Goal: Task Accomplishment & Management: Use online tool/utility

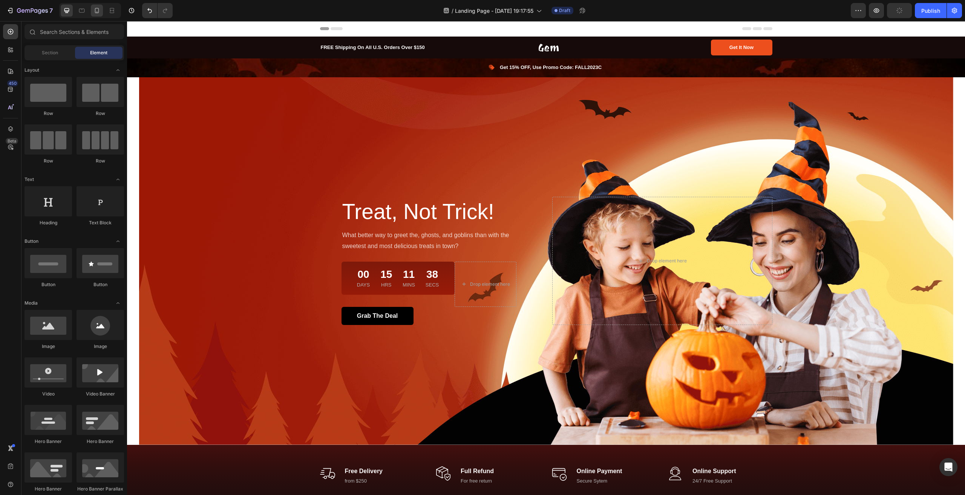
click at [91, 11] on div at bounding box center [90, 10] width 62 height 15
click at [96, 14] on icon at bounding box center [97, 11] width 8 height 8
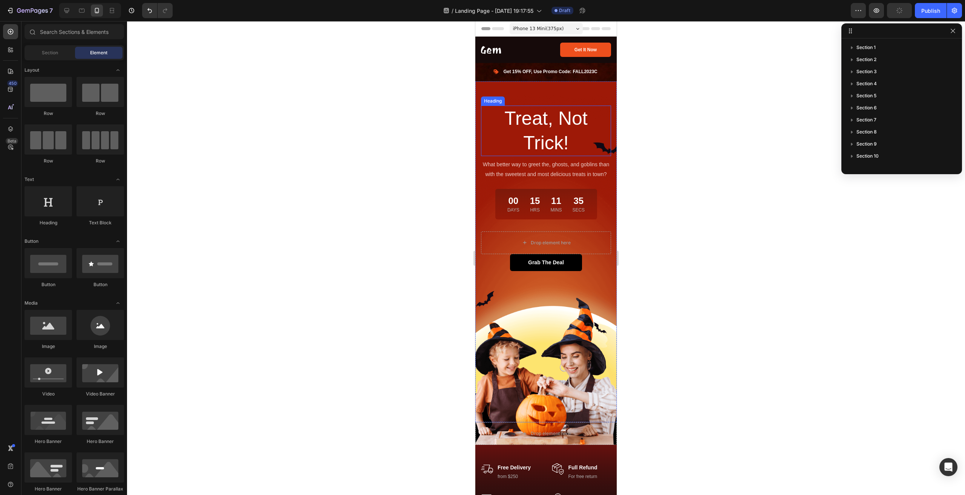
click at [554, 122] on p "Treat, Not Trick!" at bounding box center [546, 130] width 128 height 49
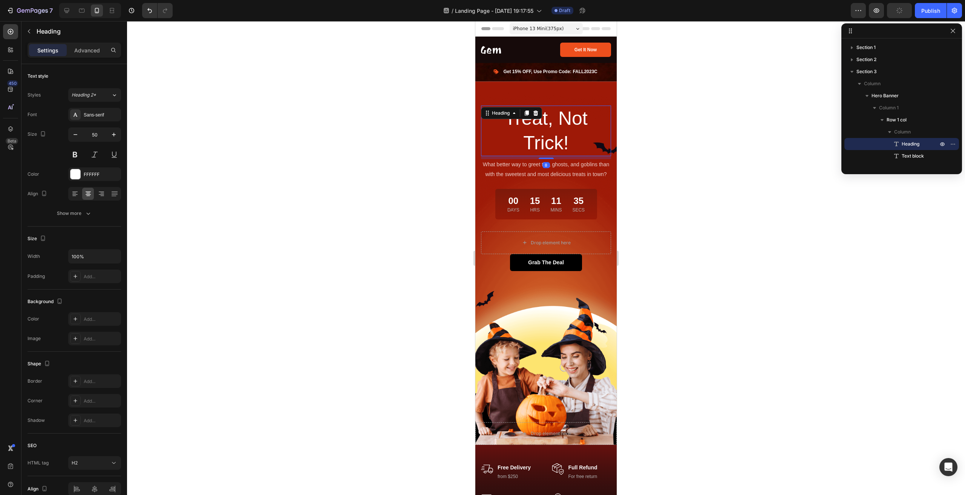
click at [560, 119] on p "Treat, Not Trick!" at bounding box center [546, 130] width 128 height 49
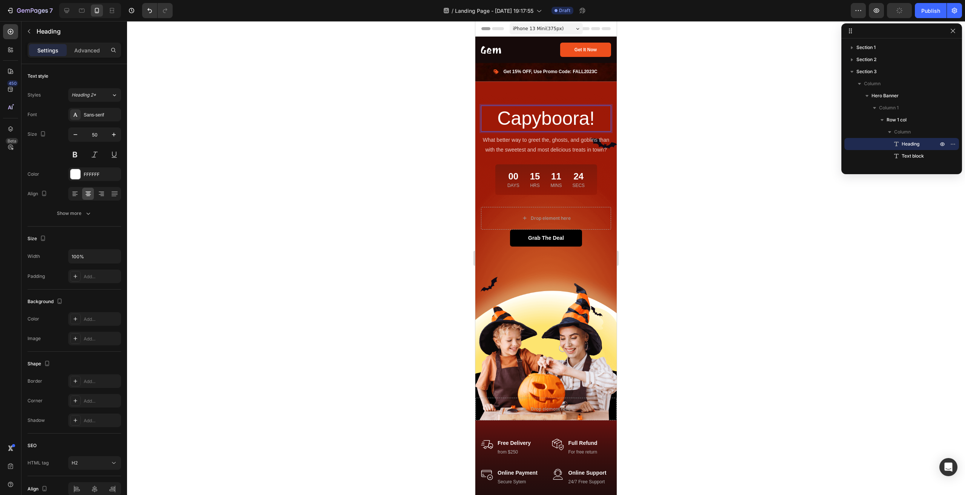
click at [702, 235] on div at bounding box center [546, 258] width 838 height 474
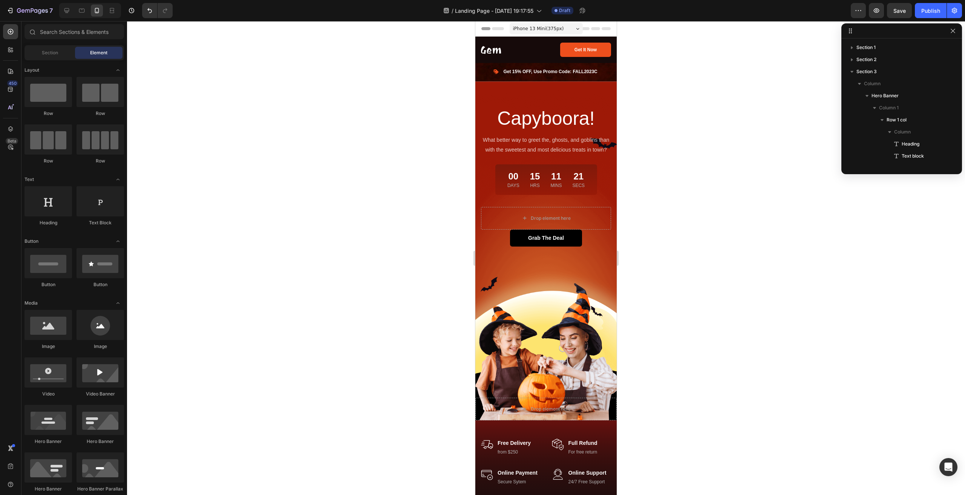
click at [572, 26] on div "iPhone 13 Mini ( 375 px)" at bounding box center [545, 28] width 73 height 11
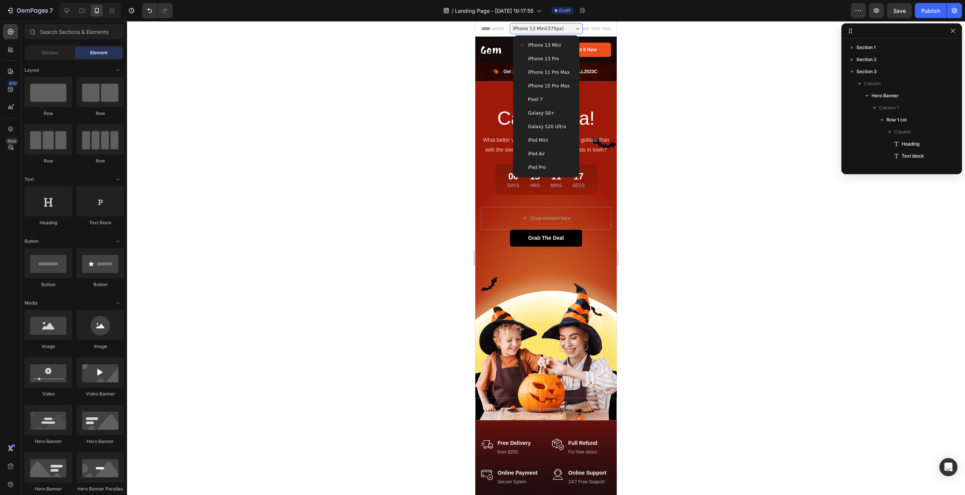
click at [561, 84] on span "iPhone 15 Pro Max" at bounding box center [549, 86] width 42 height 8
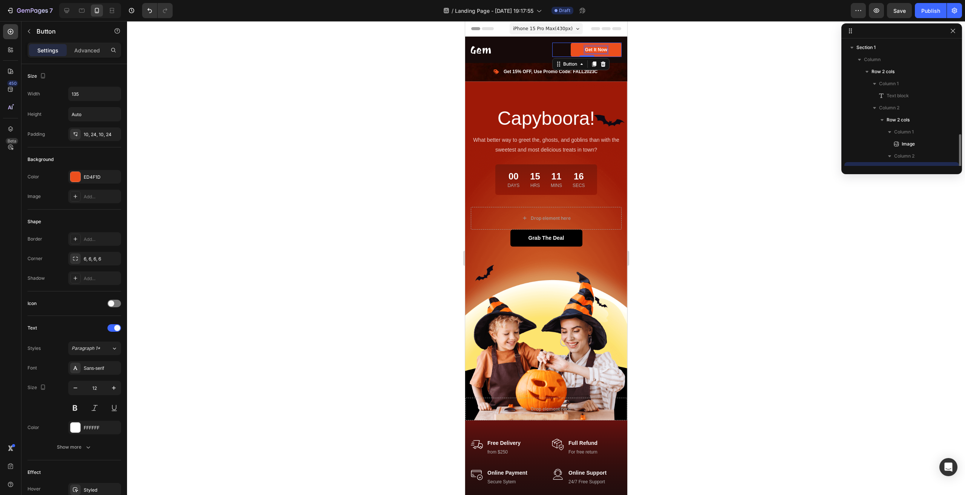
scroll to position [70, 0]
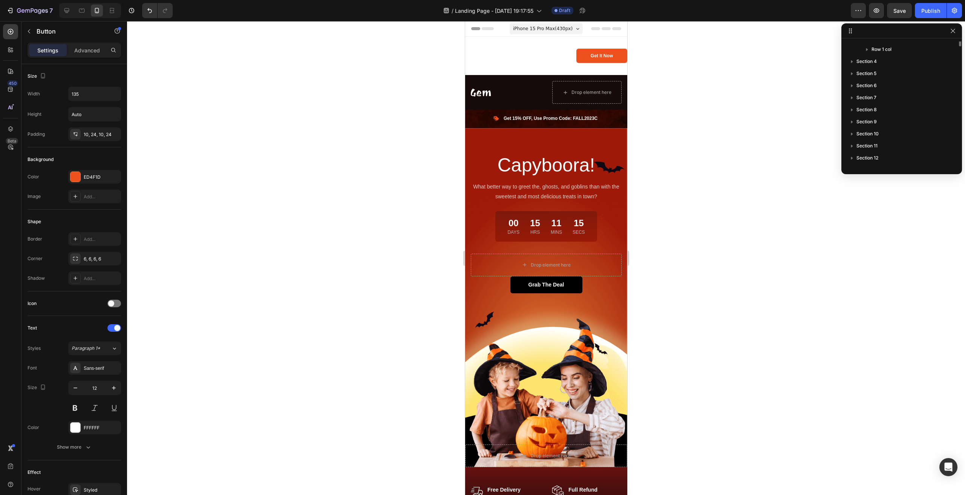
scroll to position [0, 0]
click at [560, 26] on span "iPhone 15 Pro Max ( 430 px)" at bounding box center [542, 29] width 60 height 8
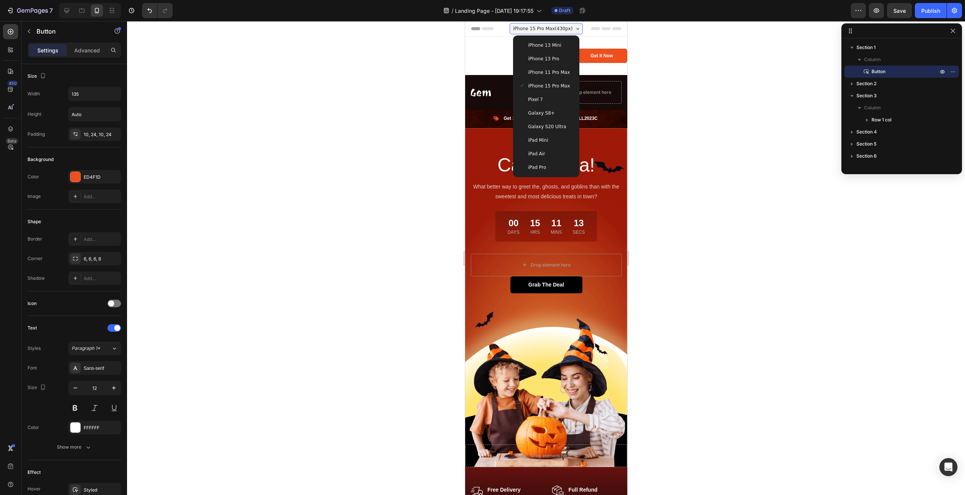
click at [560, 26] on span "iPhone 15 Pro Max ( 430 px)" at bounding box center [542, 29] width 60 height 8
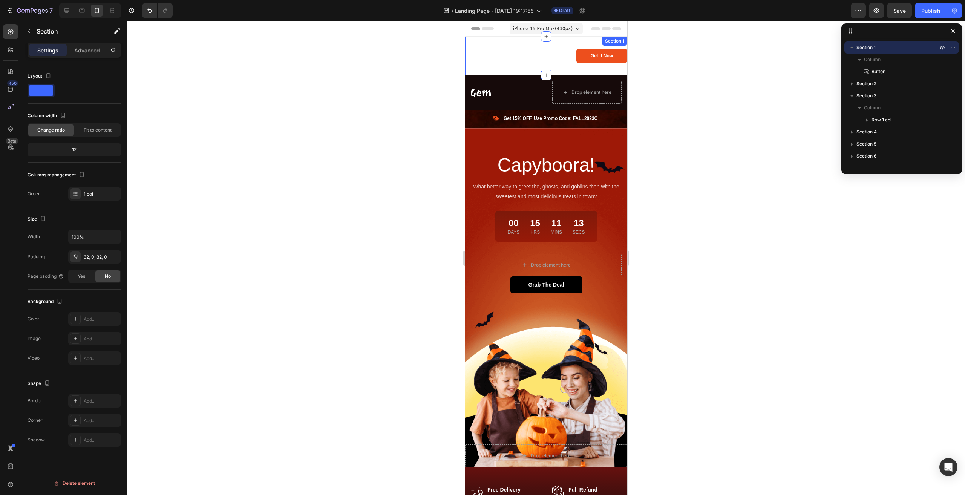
click at [570, 67] on div "Get It Now Button 0 Section 1" at bounding box center [546, 56] width 162 height 38
click at [27, 26] on button "button" at bounding box center [29, 31] width 12 height 12
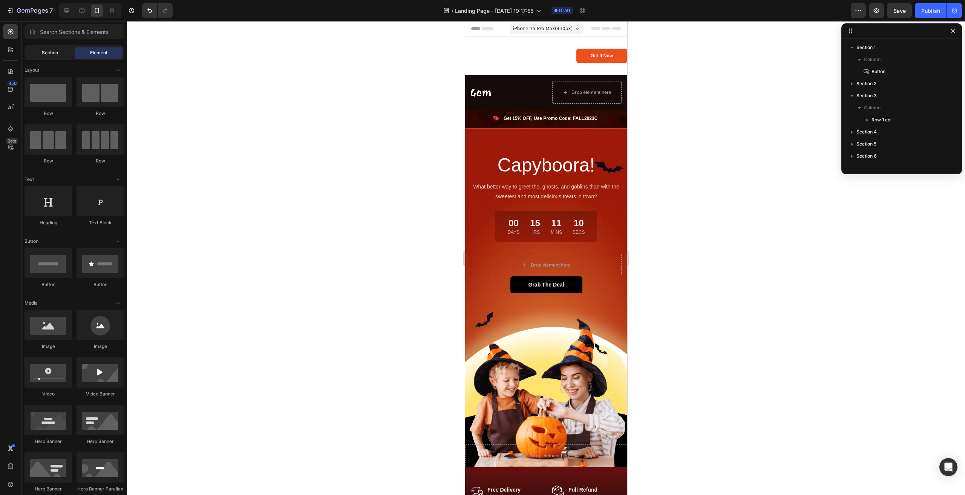
click at [56, 49] on div "Section" at bounding box center [49, 53] width 47 height 12
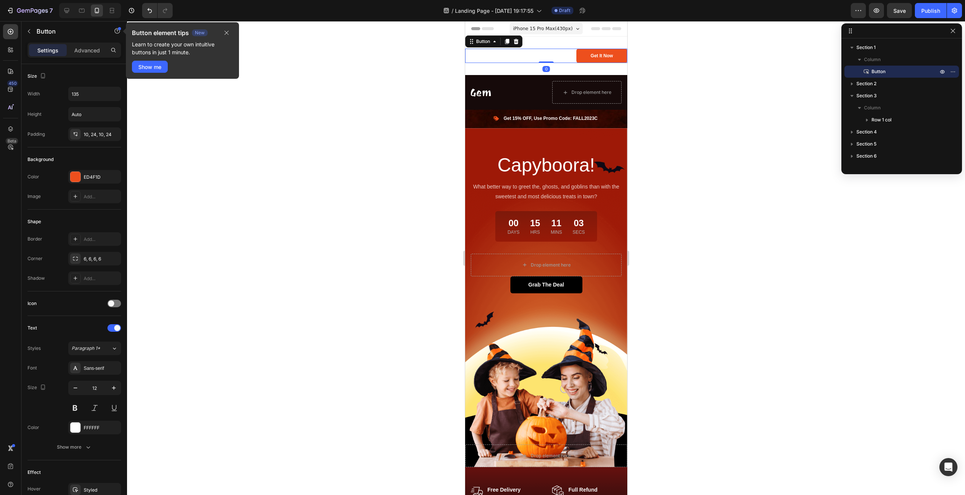
click at [531, 50] on div "Get It Now Button 0" at bounding box center [546, 56] width 162 height 14
click at [512, 60] on div "Get It Now Button 0" at bounding box center [546, 56] width 162 height 14
click at [549, 44] on div "Get It Now Button Section 1 You can create reusable sections Create Theme Secti…" at bounding box center [546, 56] width 162 height 38
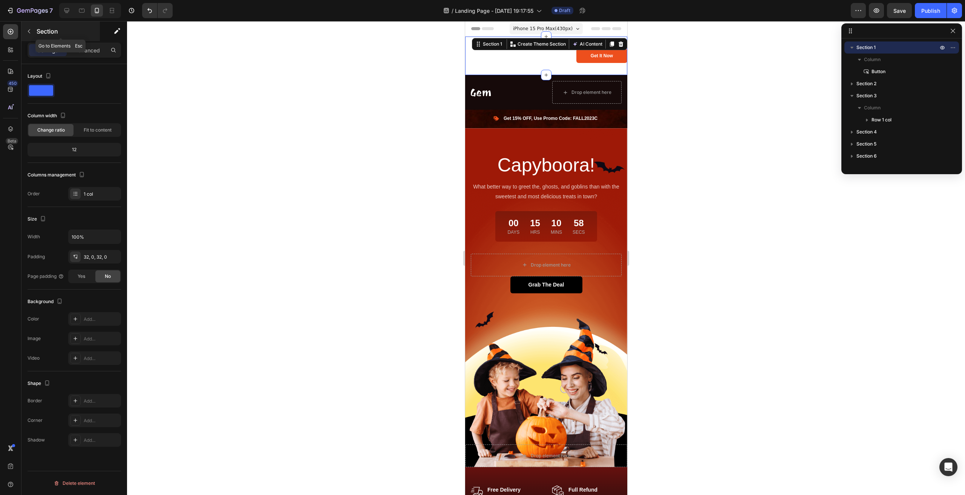
click at [25, 25] on div "Section" at bounding box center [60, 31] width 78 height 20
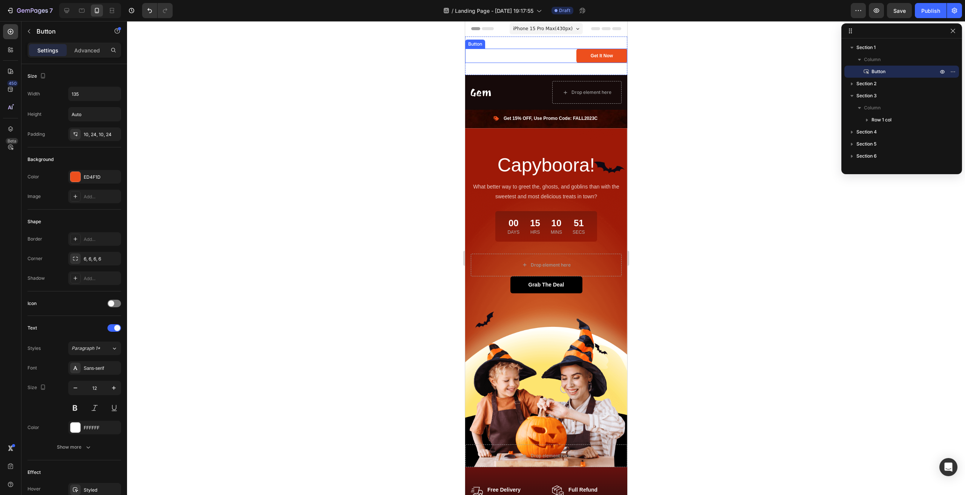
click at [542, 51] on div "Get It Now Button" at bounding box center [546, 56] width 162 height 14
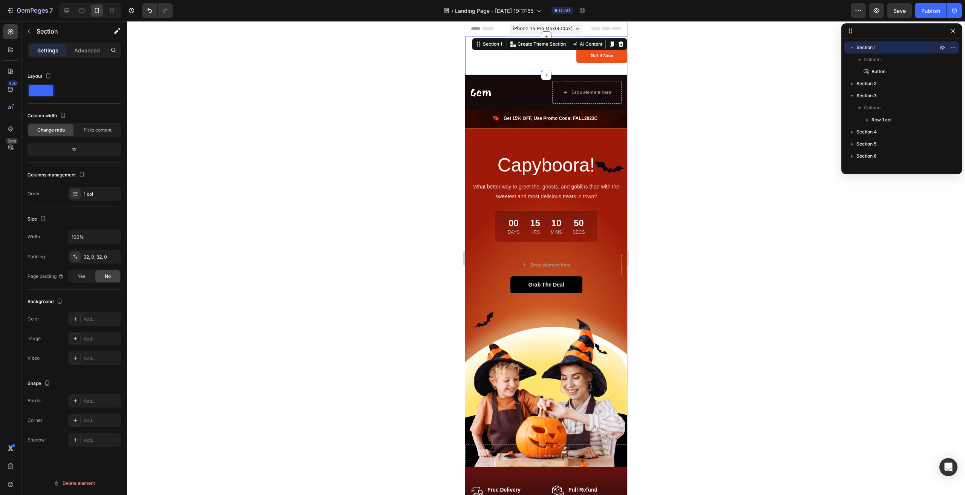
click at [555, 39] on div "Get It Now Button Section 1 You can create reusable sections Create Theme Secti…" at bounding box center [546, 56] width 162 height 38
click at [919, 61] on p "Column" at bounding box center [901, 60] width 75 height 8
click at [906, 61] on p "Column" at bounding box center [901, 60] width 75 height 8
click at [565, 65] on div "Get It Now Button Section 1 You can create reusable sections Create Theme Secti…" at bounding box center [546, 56] width 162 height 38
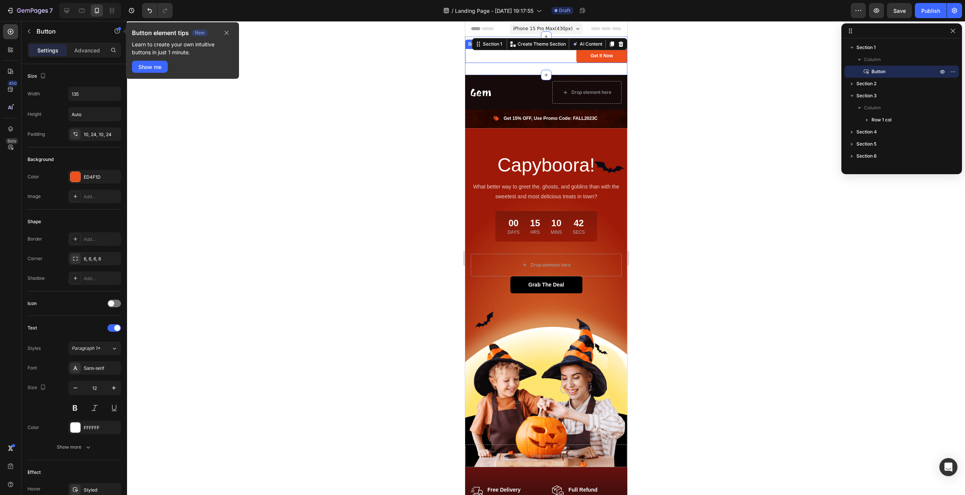
click at [555, 57] on div "Get It Now Button" at bounding box center [546, 56] width 162 height 14
click at [226, 29] on button "button" at bounding box center [226, 32] width 13 height 9
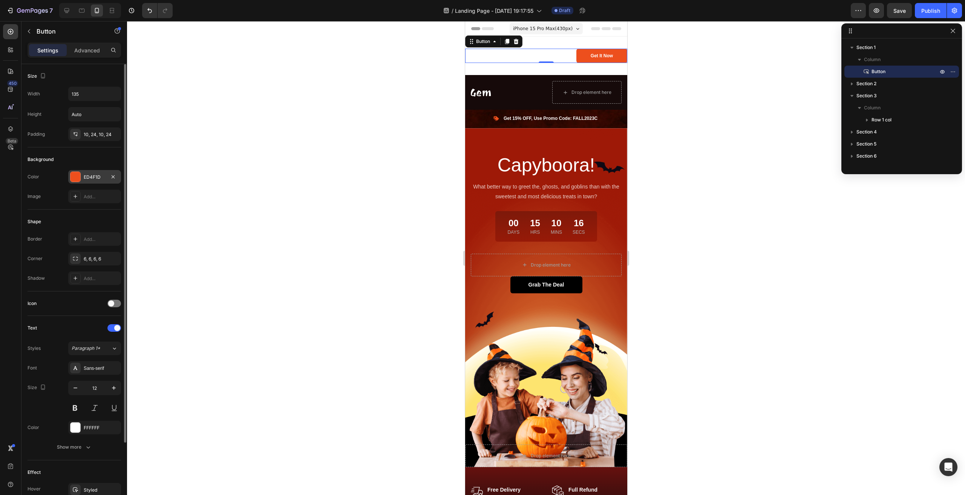
click at [100, 177] on div "ED4F1D" at bounding box center [95, 177] width 22 height 7
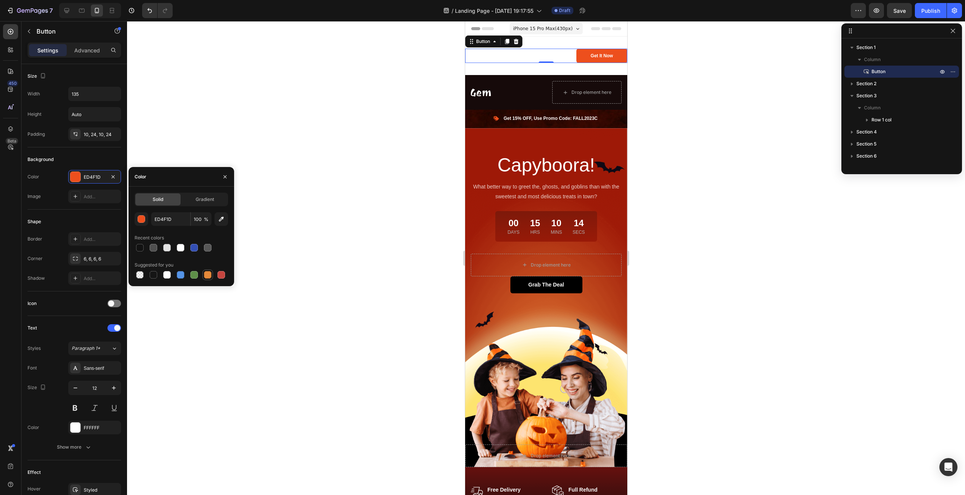
click at [208, 277] on div at bounding box center [208, 275] width 8 height 8
click at [193, 276] on div at bounding box center [194, 275] width 8 height 8
click at [208, 274] on div at bounding box center [208, 275] width 8 height 8
click at [197, 247] on div at bounding box center [194, 248] width 8 height 8
type input "334FB4"
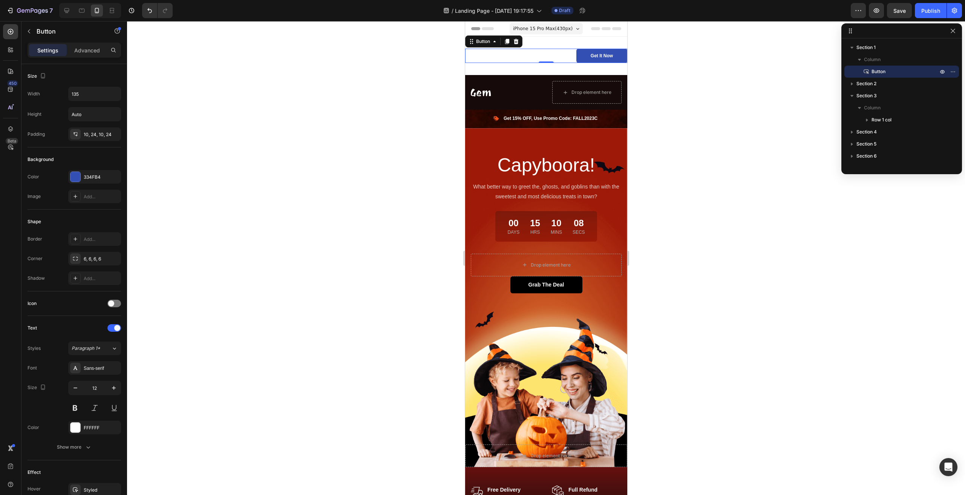
click at [331, 231] on div at bounding box center [546, 258] width 838 height 474
drag, startPoint x: 591, startPoint y: 57, endPoint x: 533, endPoint y: 64, distance: 58.5
click at [576, 36] on div "iPhone 15 Pro Max ( 430 px) iPhone 13 Mini iPhone 13 Pro iPhone 11 Pro Max iPho…" at bounding box center [545, 29] width 73 height 15
click at [574, 38] on div "Get It Now Button Section 1 You can create reusable sections Create Theme Secti…" at bounding box center [546, 56] width 162 height 38
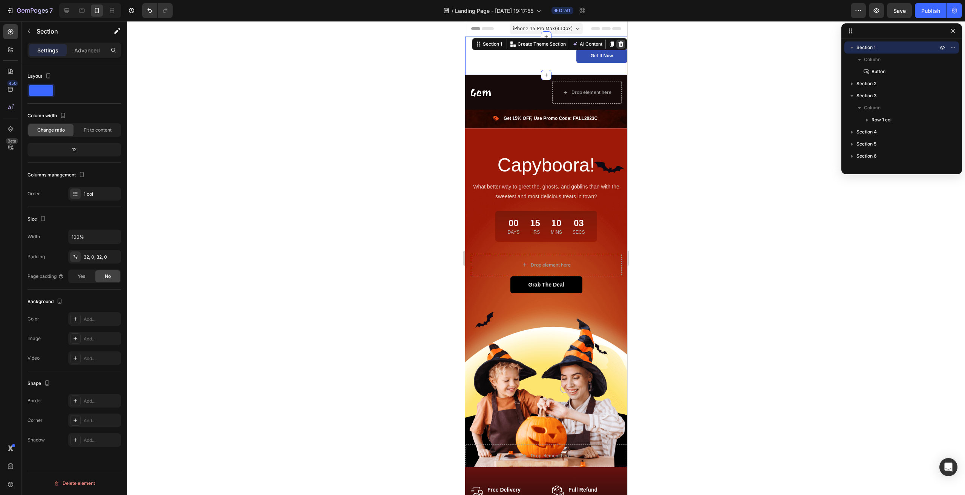
click at [617, 44] on icon at bounding box center [620, 44] width 6 height 6
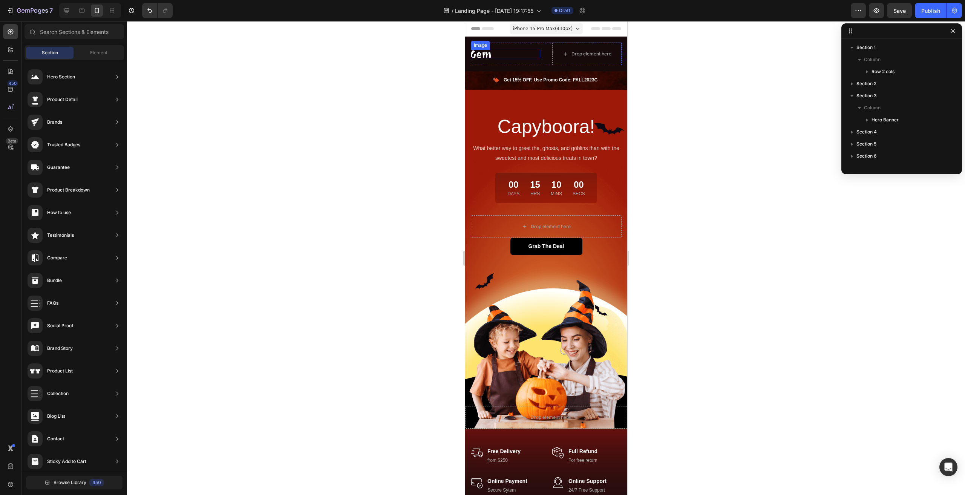
click at [486, 54] on img at bounding box center [480, 54] width 20 height 8
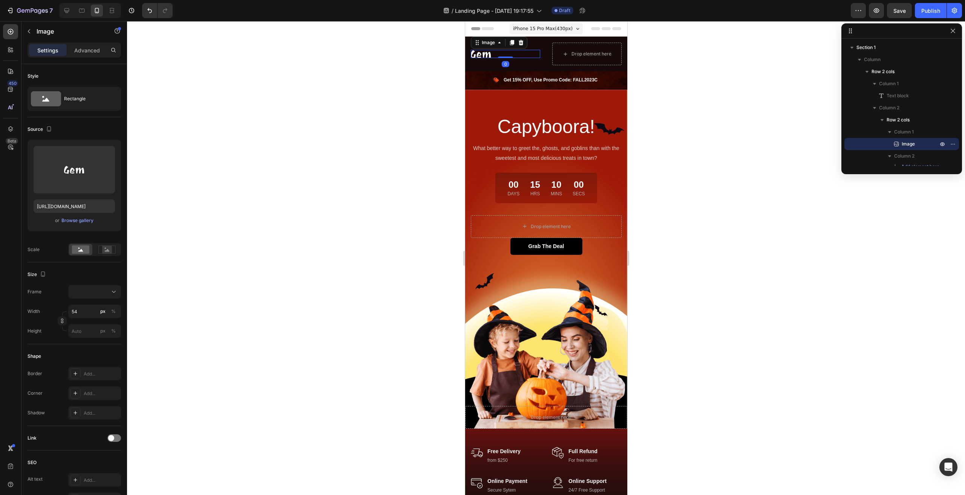
click at [486, 54] on img at bounding box center [480, 54] width 20 height 8
click at [90, 183] on input "file" at bounding box center [74, 182] width 52 height 13
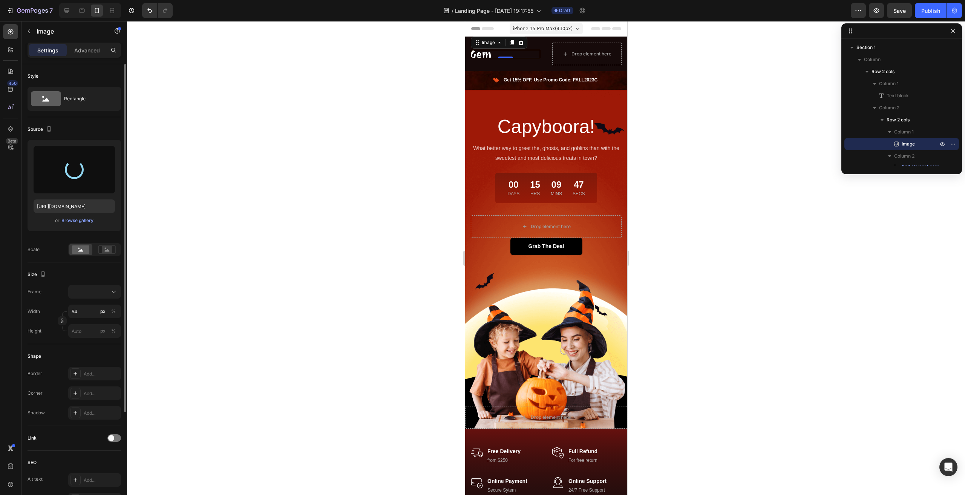
type input "https://cdn.shopify.com/s/files/1/0747/4190/7492/files/gempages_586049706119922…"
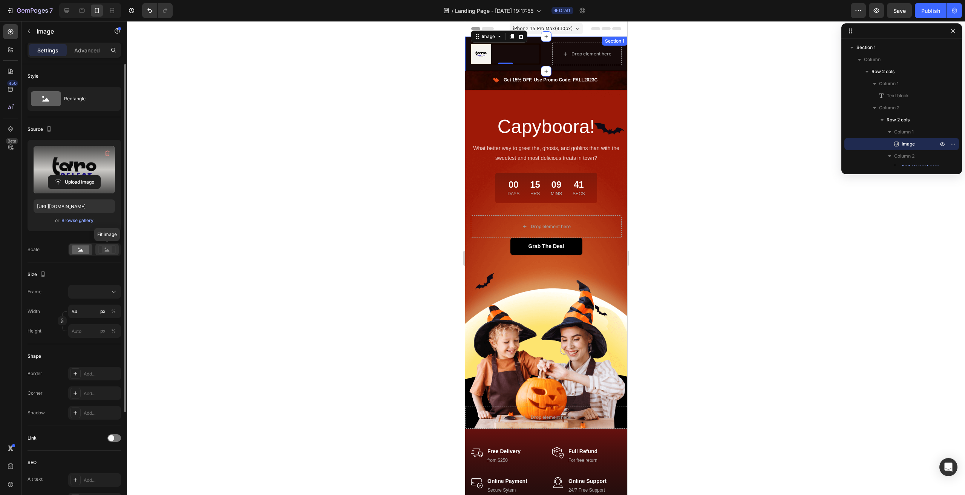
click at [103, 251] on rect at bounding box center [107, 250] width 10 height 8
click at [83, 248] on rect at bounding box center [80, 249] width 17 height 8
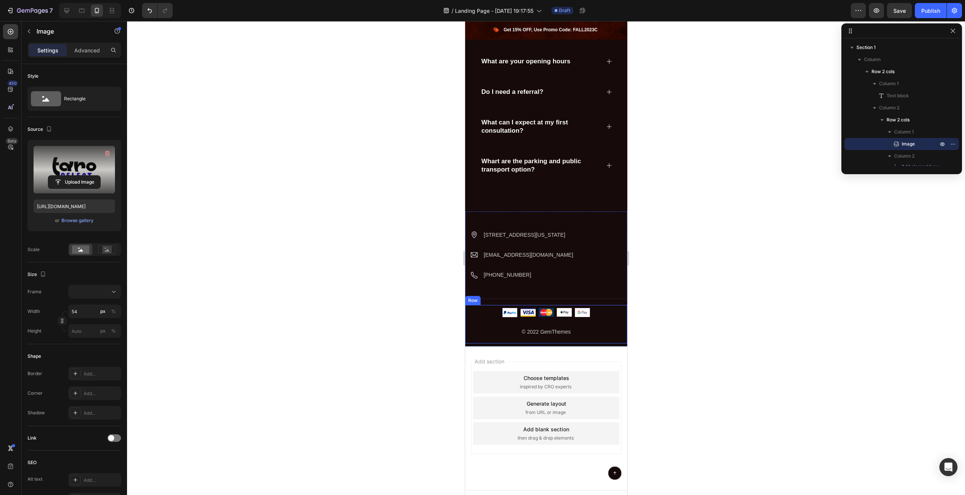
scroll to position [3132, 0]
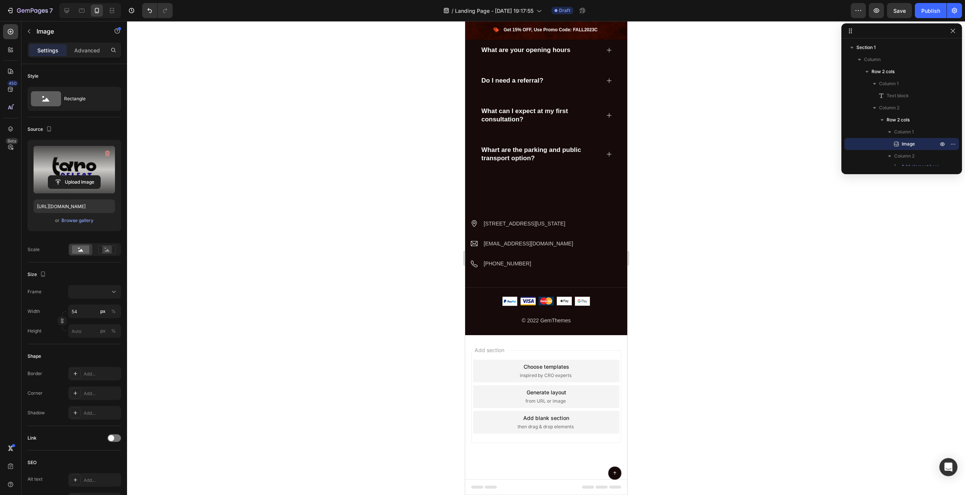
click at [588, 367] on div "Choose templates inspired by CRO experts" at bounding box center [545, 370] width 146 height 23
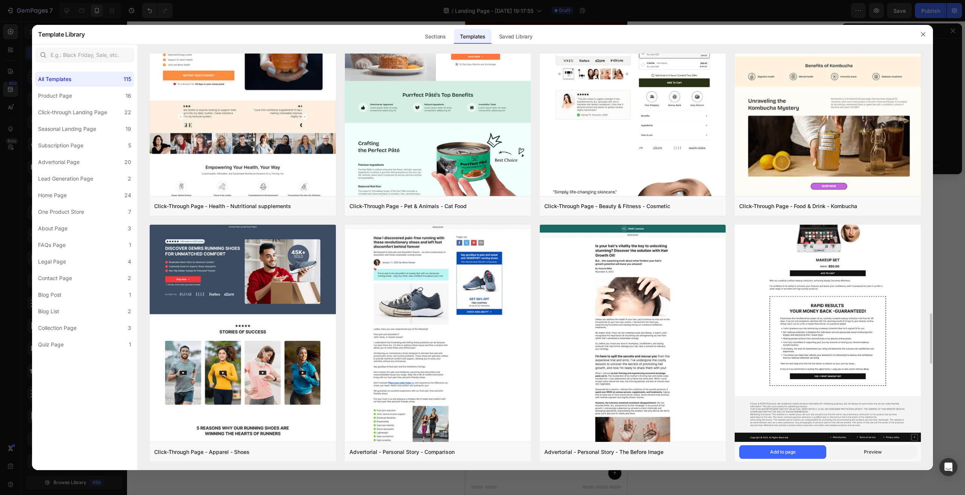
scroll to position [1831, 0]
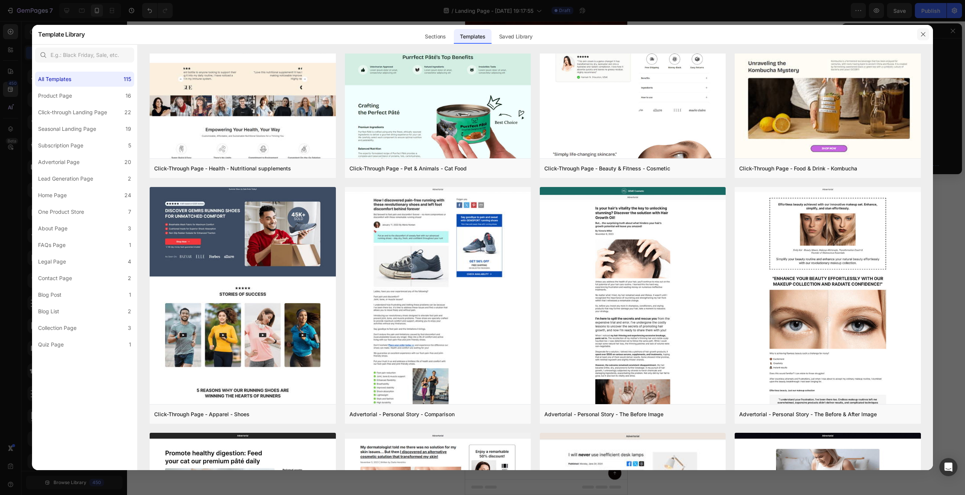
click at [922, 34] on icon "button" at bounding box center [923, 34] width 6 height 6
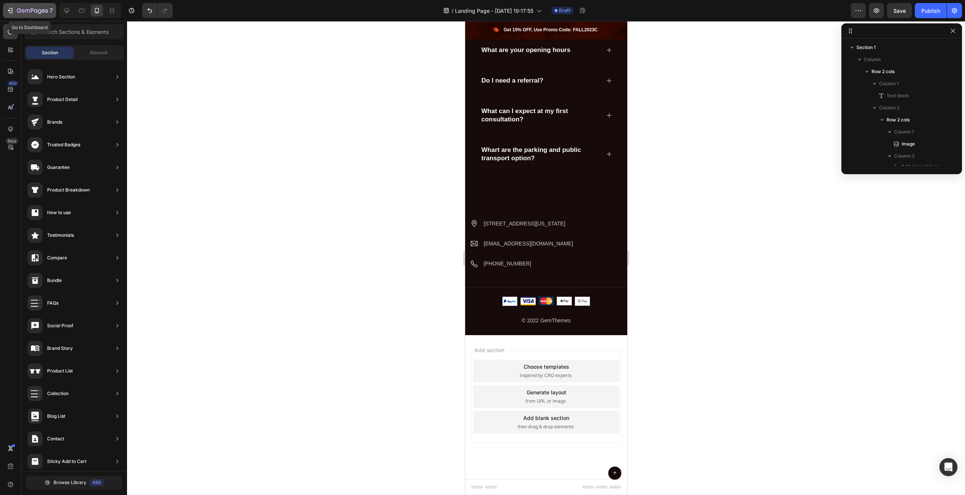
click at [6, 14] on button "7" at bounding box center [29, 10] width 53 height 15
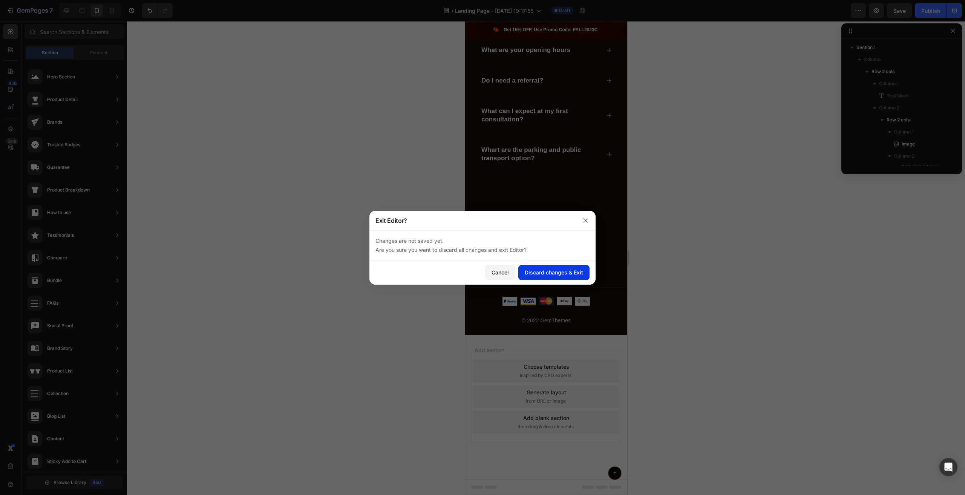
click at [544, 267] on button "Discard changes & Exit" at bounding box center [553, 272] width 71 height 15
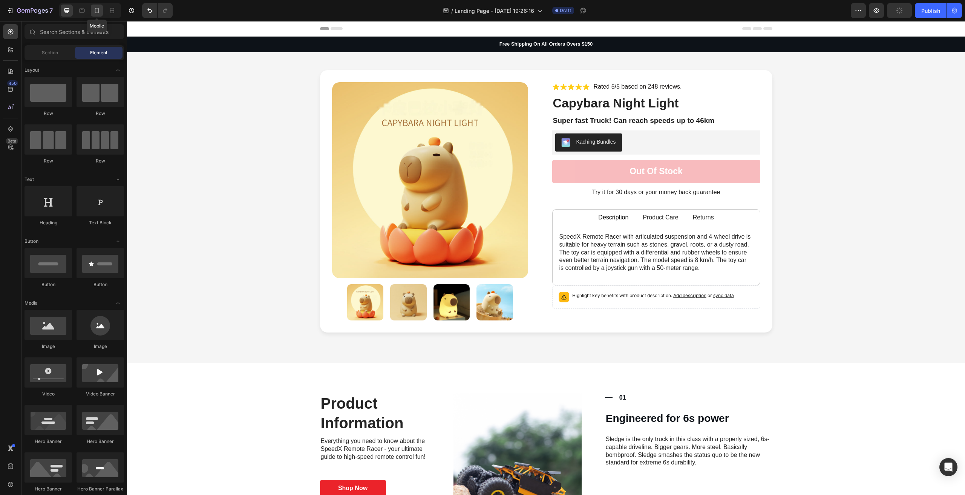
click at [96, 12] on icon at bounding box center [97, 11] width 8 height 8
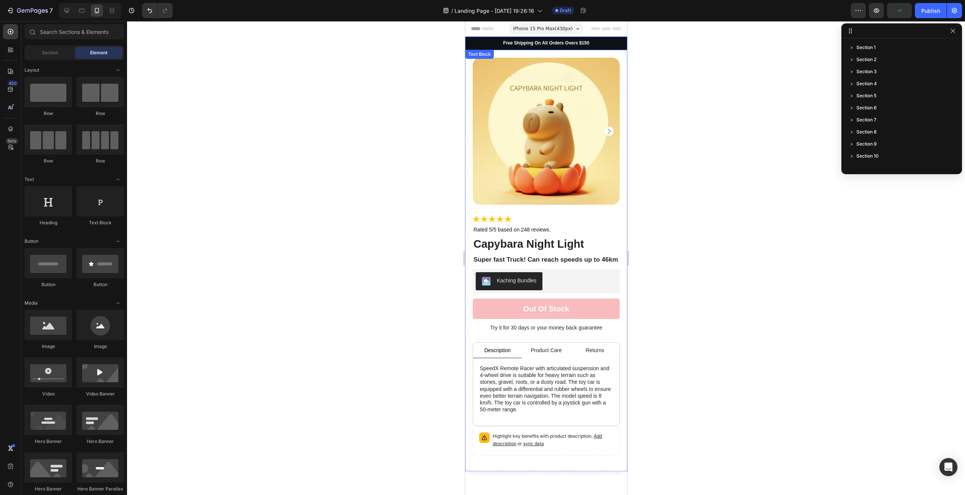
click at [534, 47] on div "Free Shipping On All Orders Overs $150" at bounding box center [546, 44] width 162 height 14
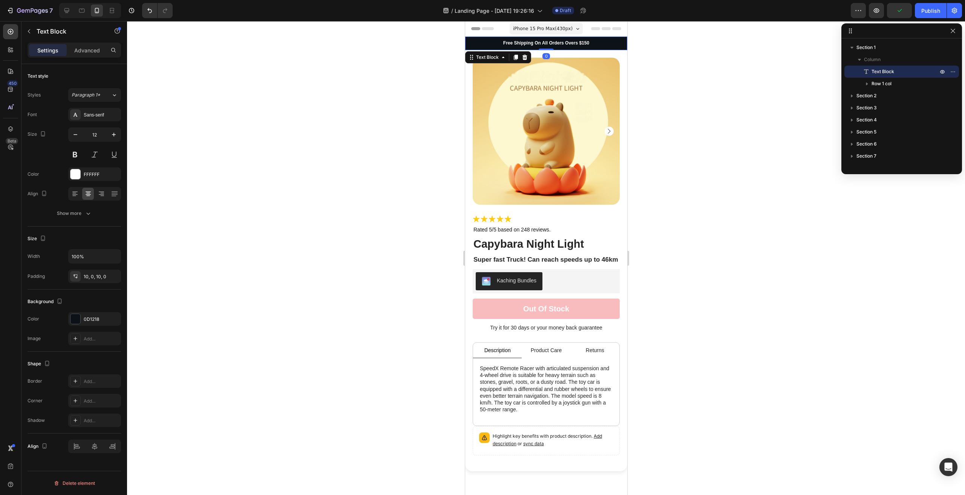
click at [561, 40] on div "Free Shipping On All Orders Overs $150" at bounding box center [546, 44] width 162 height 14
click at [590, 41] on p "Free Shipping On All Orders Overs $150" at bounding box center [545, 43] width 161 height 6
click at [585, 40] on div "Free Shipping On All Orders Overs $150" at bounding box center [546, 44] width 162 height 14
click at [743, 138] on div at bounding box center [546, 258] width 838 height 474
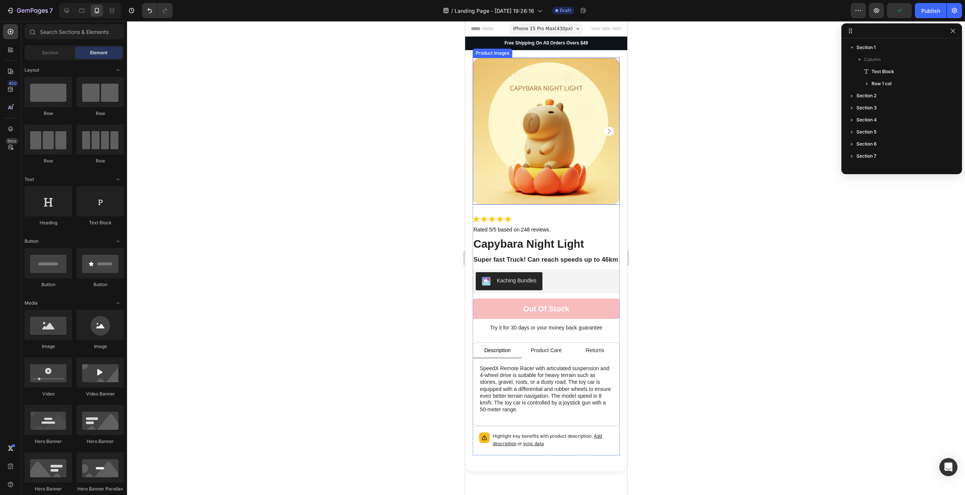
click at [598, 217] on div "Icon Icon Icon Icon Icon Icon List" at bounding box center [545, 220] width 147 height 10
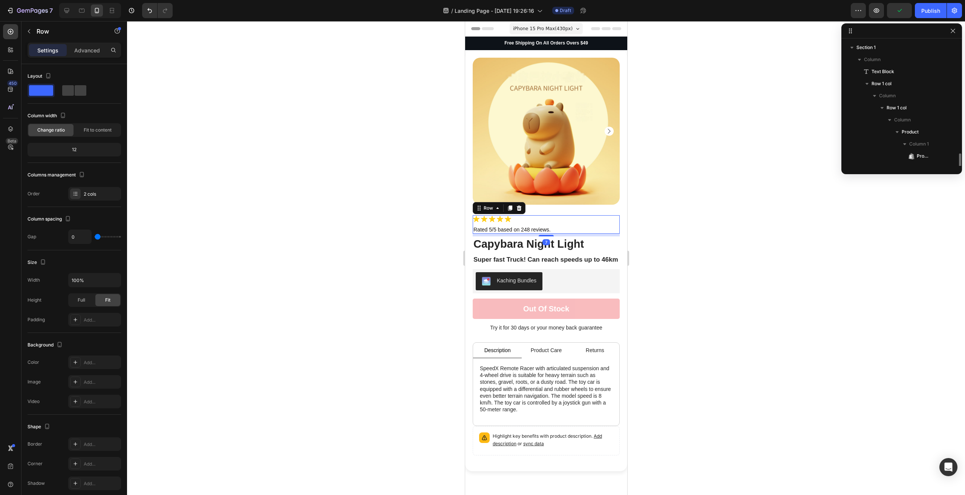
scroll to position [83, 0]
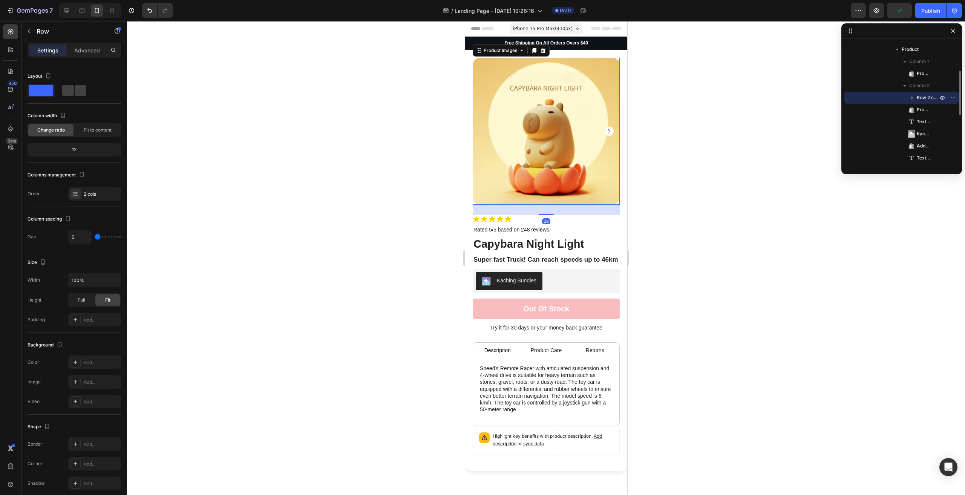
click at [593, 173] on img at bounding box center [545, 131] width 147 height 147
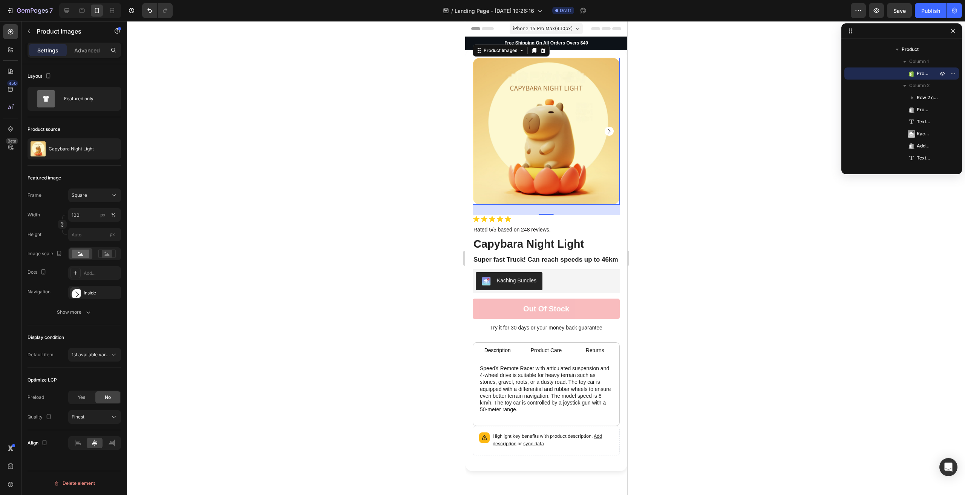
click at [734, 196] on div at bounding box center [546, 258] width 838 height 474
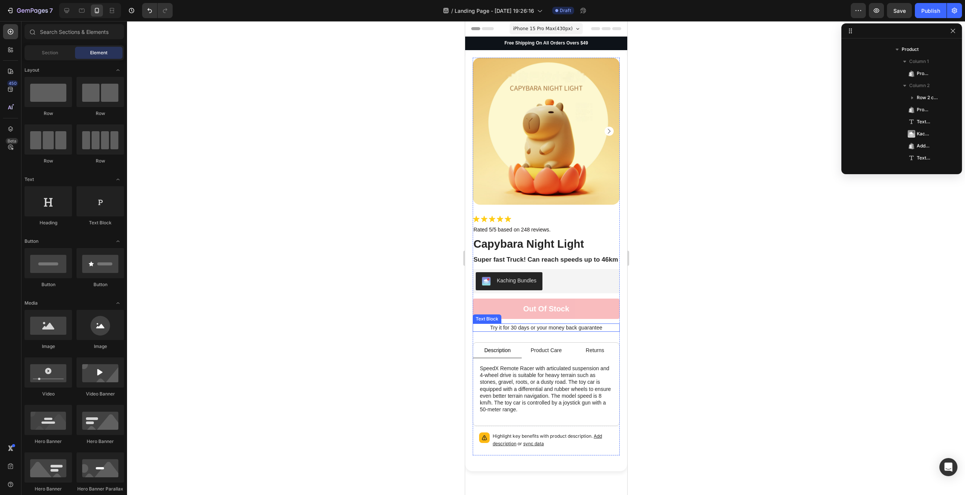
click at [569, 330] on p "Try it for 30 days or your money back guarantee" at bounding box center [545, 327] width 145 height 7
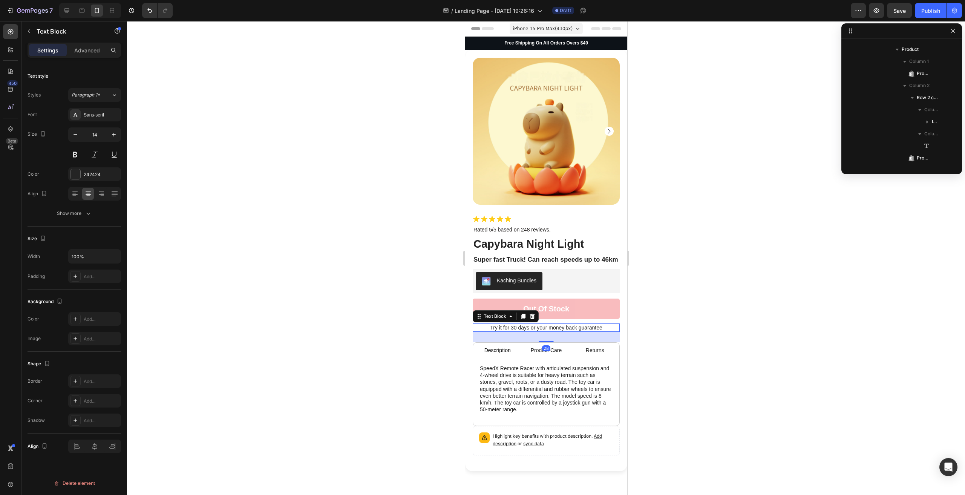
scroll to position [191, 0]
click at [569, 330] on p "Try it for 30 days or your money back guarantee" at bounding box center [545, 327] width 145 height 7
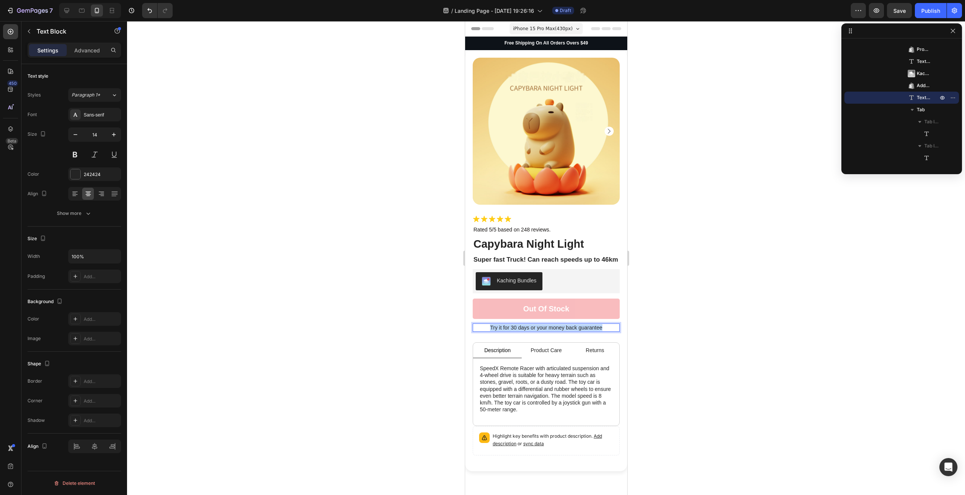
click at [569, 330] on p "Try it for 30 days or your money back guarantee" at bounding box center [545, 327] width 145 height 7
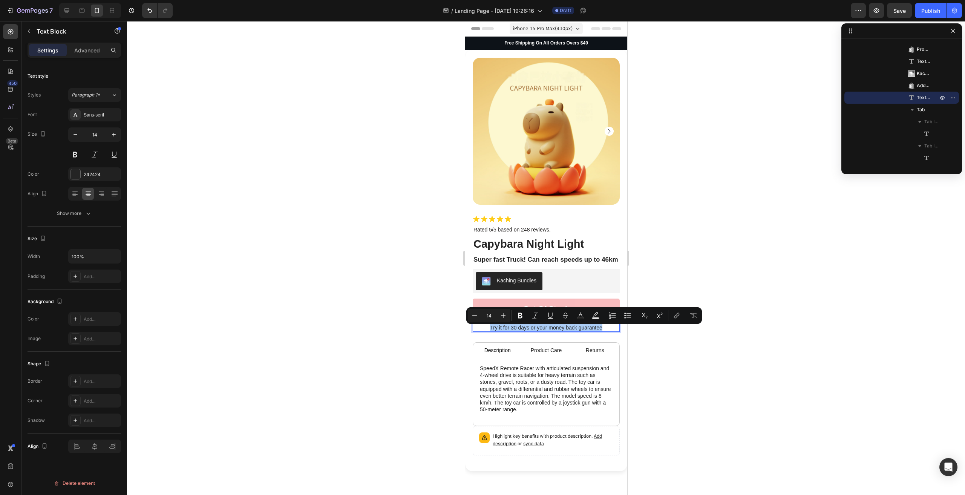
click at [665, 405] on div at bounding box center [546, 258] width 838 height 474
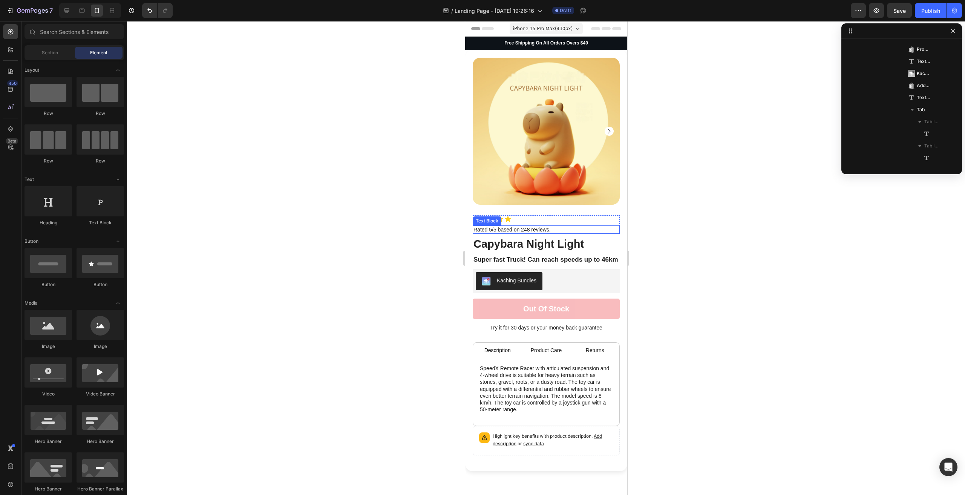
click at [548, 226] on p "Rated 5/5 based on 248 reviews." at bounding box center [545, 229] width 145 height 7
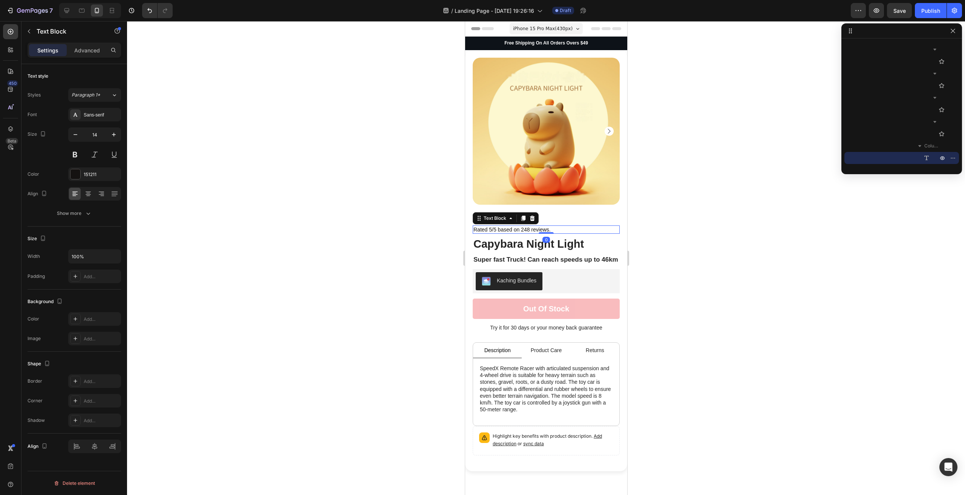
click at [549, 226] on p "Rated 5/5 based on 248 reviews." at bounding box center [545, 229] width 145 height 7
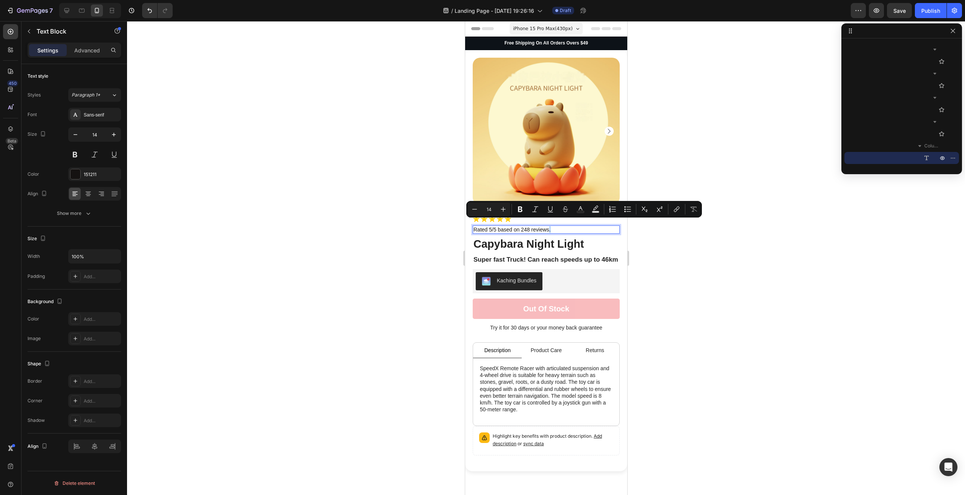
click at [551, 226] on p "Rated 5/5 based on 248 reviews." at bounding box center [545, 229] width 145 height 7
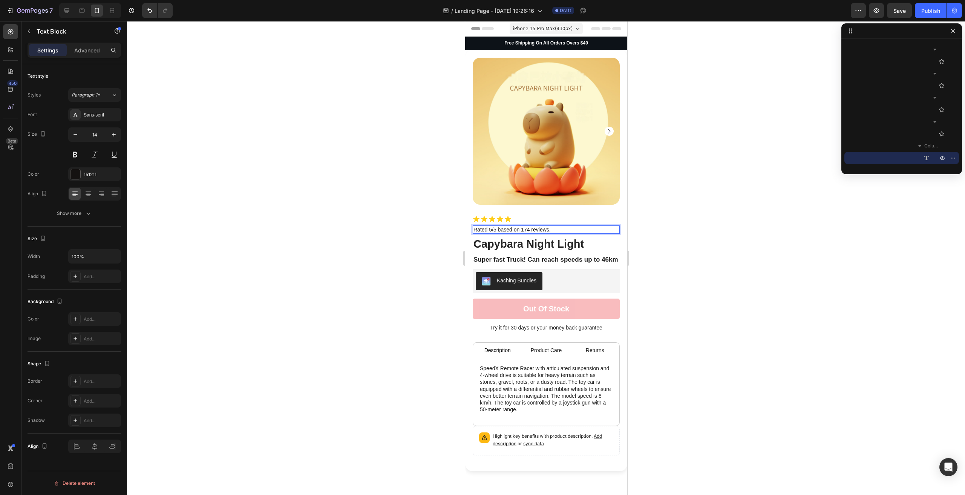
drag, startPoint x: 706, startPoint y: 227, endPoint x: 701, endPoint y: 223, distance: 6.4
click at [706, 226] on div at bounding box center [546, 258] width 838 height 474
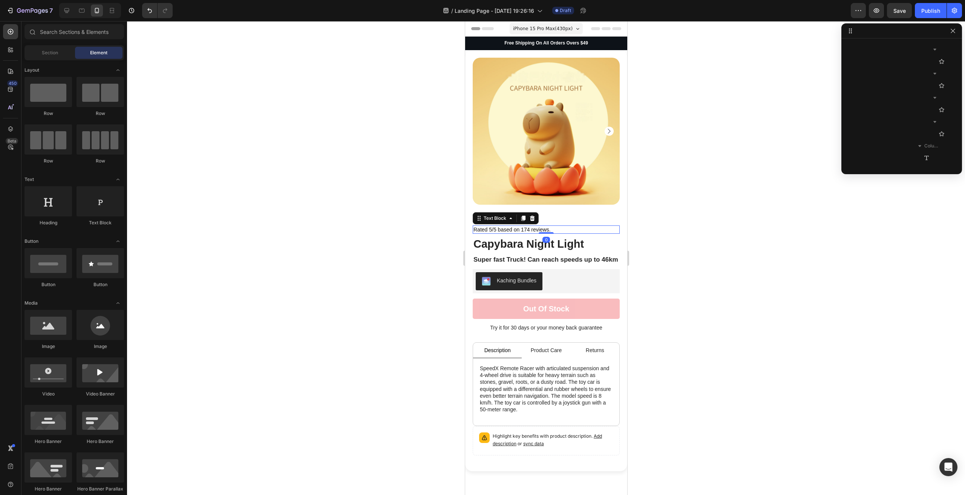
click at [497, 226] on p "Rated 5/5 based on 174 reviews." at bounding box center [545, 229] width 145 height 7
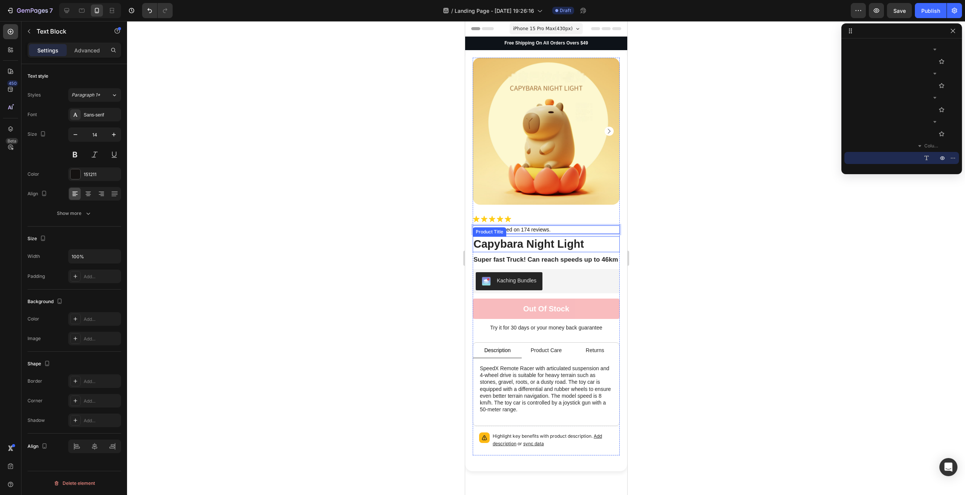
click at [712, 219] on div at bounding box center [546, 258] width 838 height 474
click at [568, 263] on p "Super fast Truck! Can reach speeds up to 46km" at bounding box center [545, 259] width 145 height 8
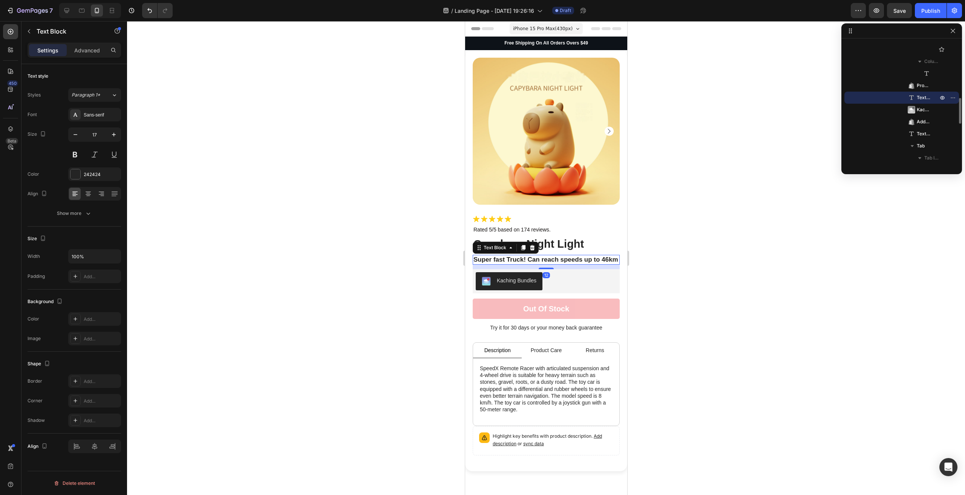
click at [531, 263] on p "Super fast Truck! Can reach speeds up to 46km" at bounding box center [545, 259] width 145 height 8
click at [743, 299] on div at bounding box center [546, 258] width 838 height 474
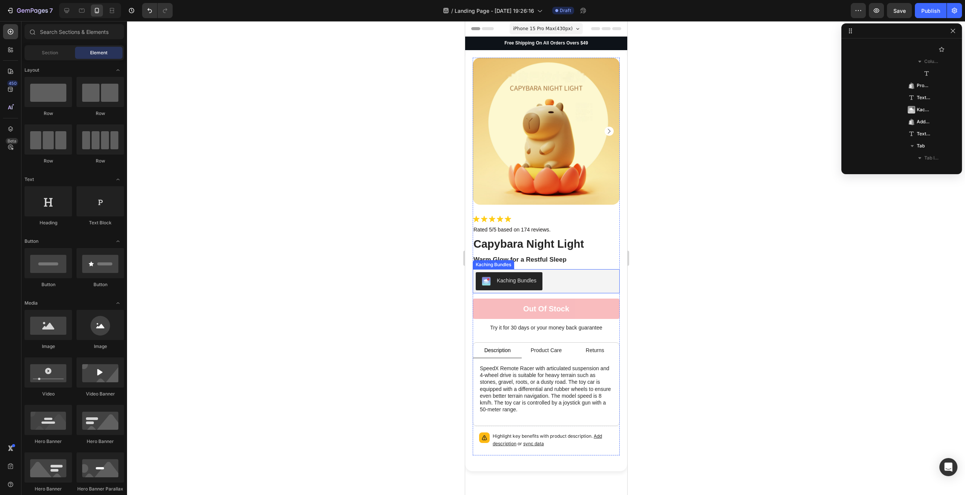
click at [547, 275] on div "Kaching Bundles" at bounding box center [545, 281] width 141 height 18
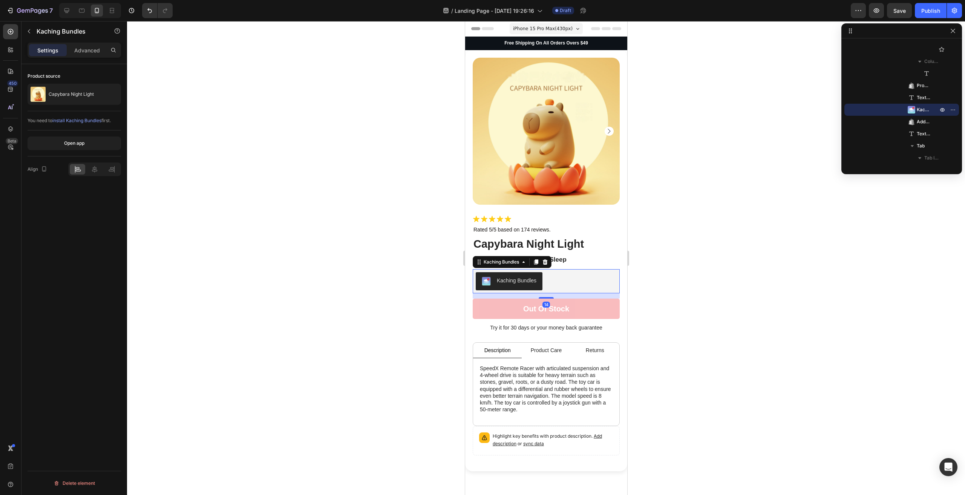
click at [527, 280] on button "Kaching Bundles" at bounding box center [508, 281] width 67 height 18
click at [920, 109] on span "Kaching Bundles" at bounding box center [923, 110] width 14 height 8
click at [88, 119] on span "install Kaching Bundles" at bounding box center [76, 121] width 49 height 6
click at [891, 9] on button "Save" at bounding box center [899, 10] width 25 height 15
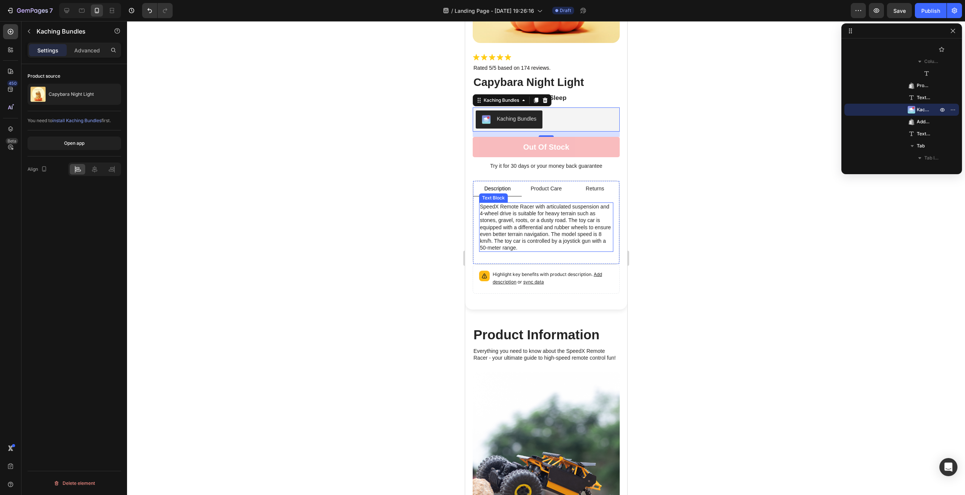
scroll to position [0, 0]
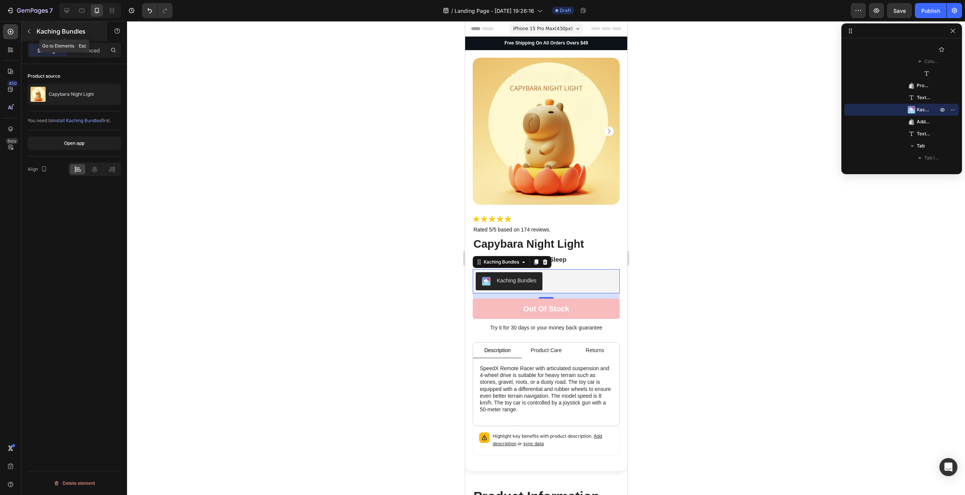
click at [31, 28] on button "button" at bounding box center [29, 31] width 12 height 12
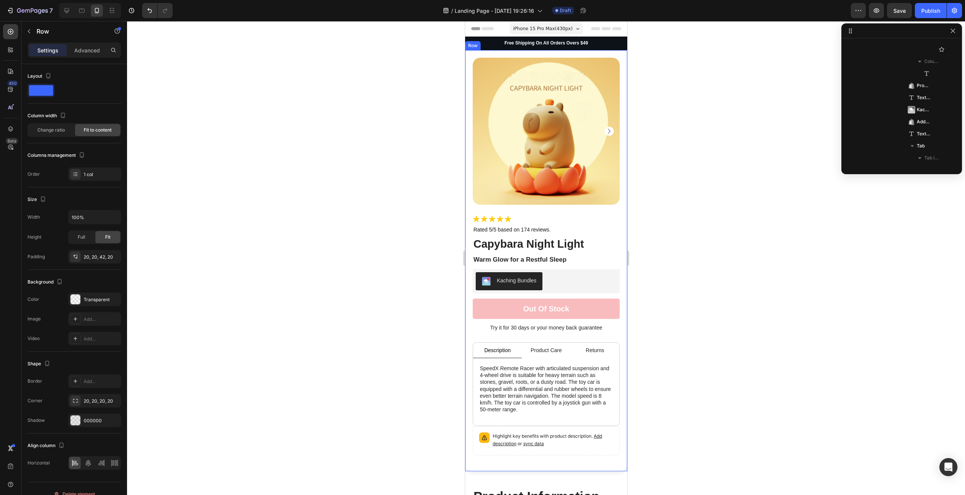
click at [469, 237] on div "Product Images Icon Icon Icon Icon Icon Icon List Rated 5/5 based on 174 review…" at bounding box center [546, 260] width 162 height 421
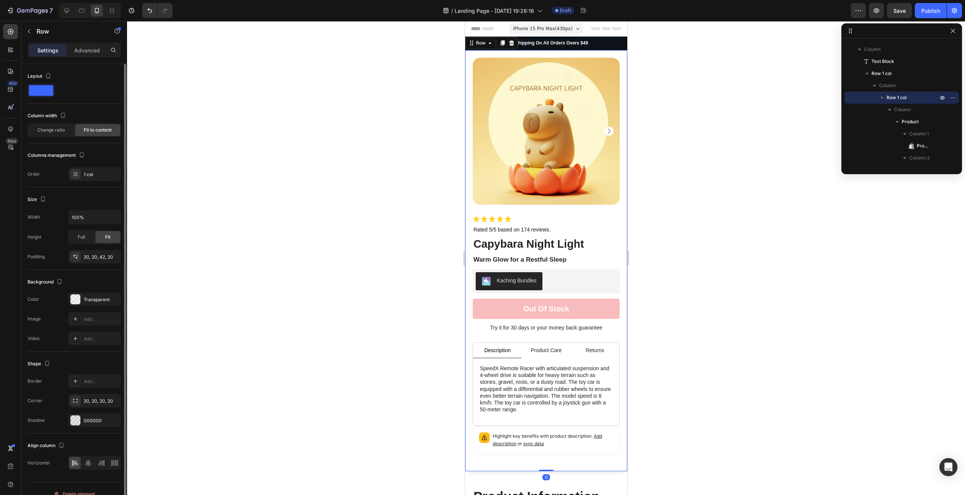
click at [49, 90] on span at bounding box center [41, 90] width 24 height 11
click at [47, 90] on span at bounding box center [41, 90] width 24 height 11
click at [90, 299] on div "Transparent" at bounding box center [95, 299] width 22 height 7
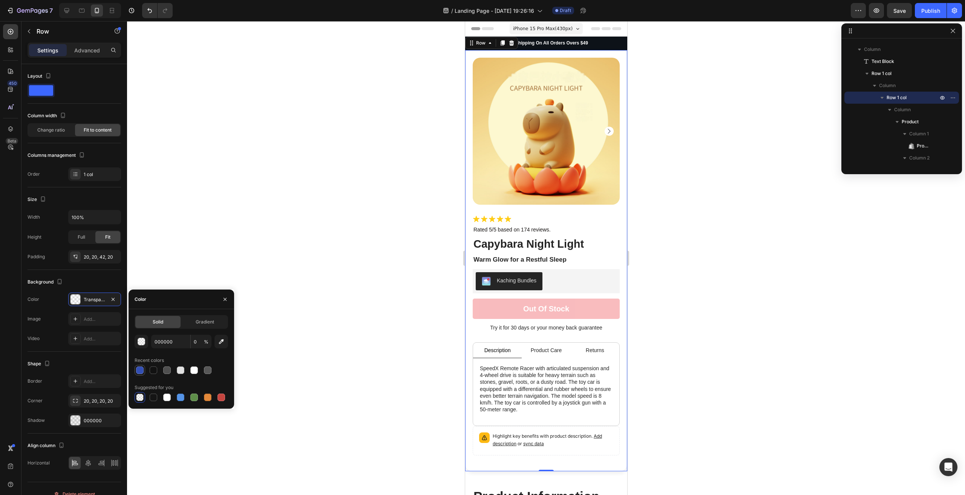
click at [138, 368] on div at bounding box center [140, 370] width 8 height 8
type input "334FB4"
type input "100"
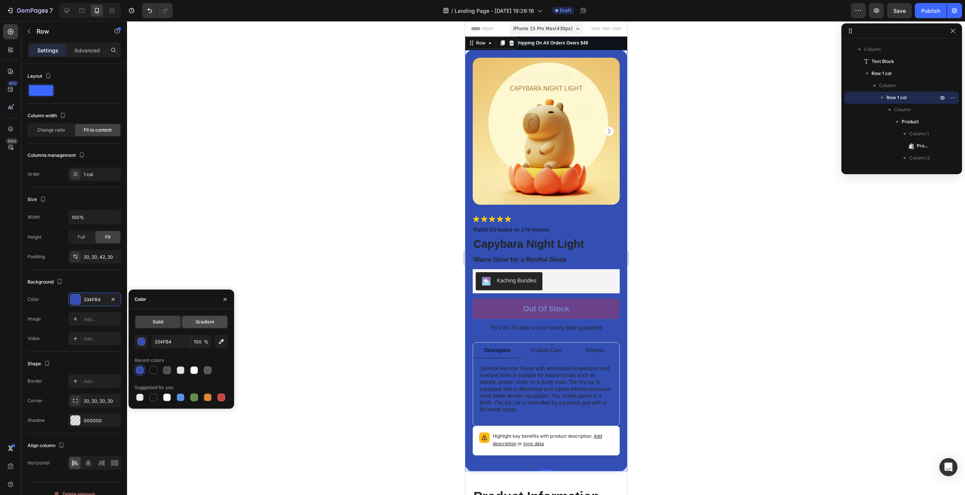
click at [200, 326] on div "Gradient" at bounding box center [204, 322] width 45 height 12
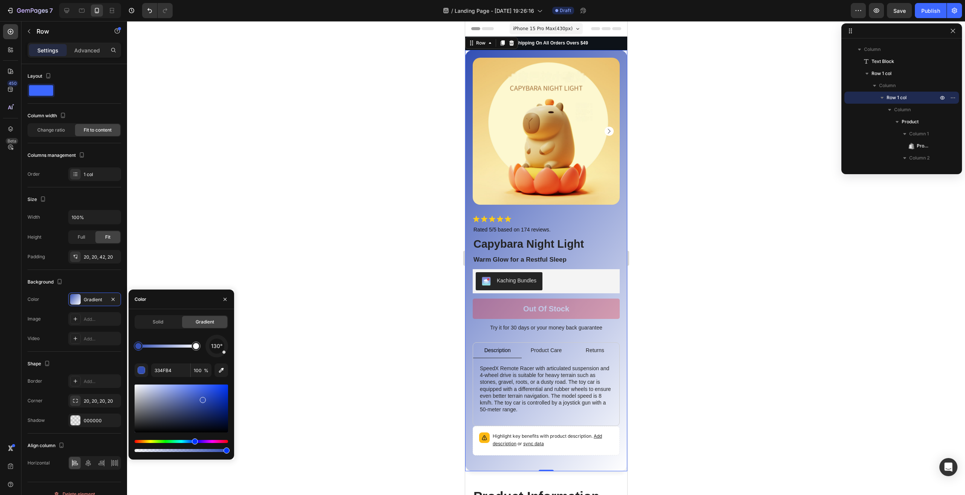
click at [199, 441] on div "Hue" at bounding box center [181, 441] width 93 height 3
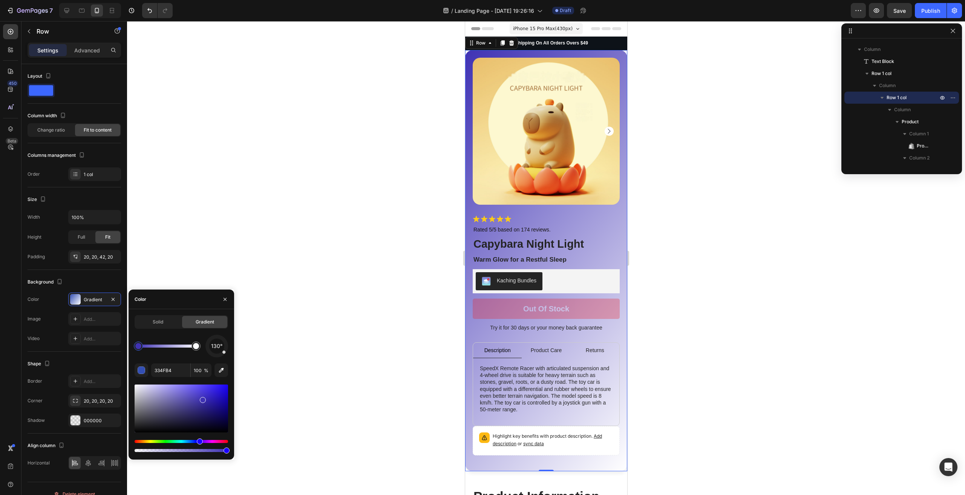
type input "3F32B4"
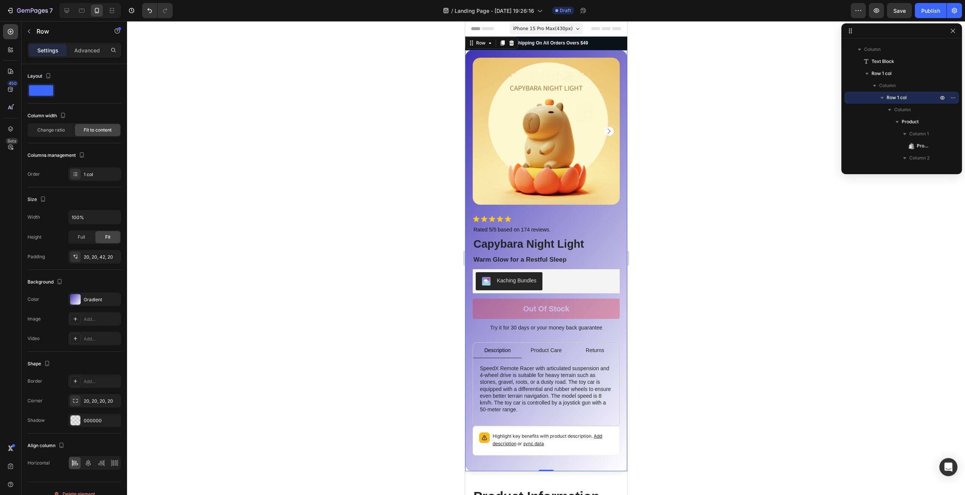
click at [285, 334] on div at bounding box center [546, 258] width 838 height 474
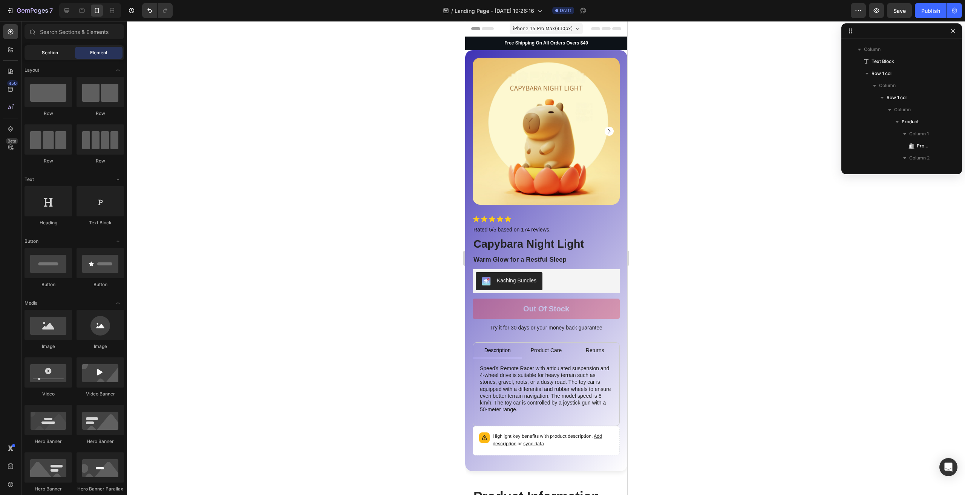
click at [46, 55] on span "Section" at bounding box center [50, 52] width 16 height 7
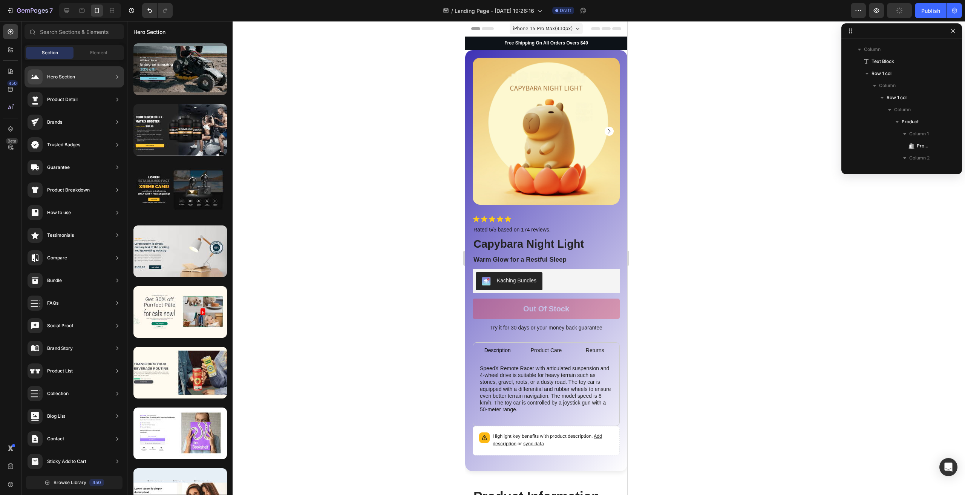
click at [70, 81] on div "Hero Section" at bounding box center [51, 76] width 47 height 15
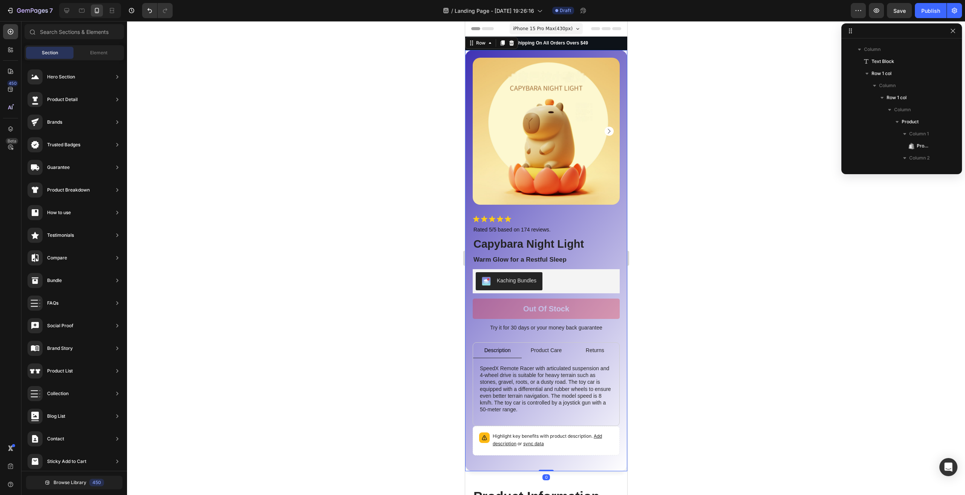
click at [465, 52] on div "Product Images Icon Icon Icon Icon Icon Icon List Rated 5/5 based on 174 review…" at bounding box center [546, 260] width 162 height 421
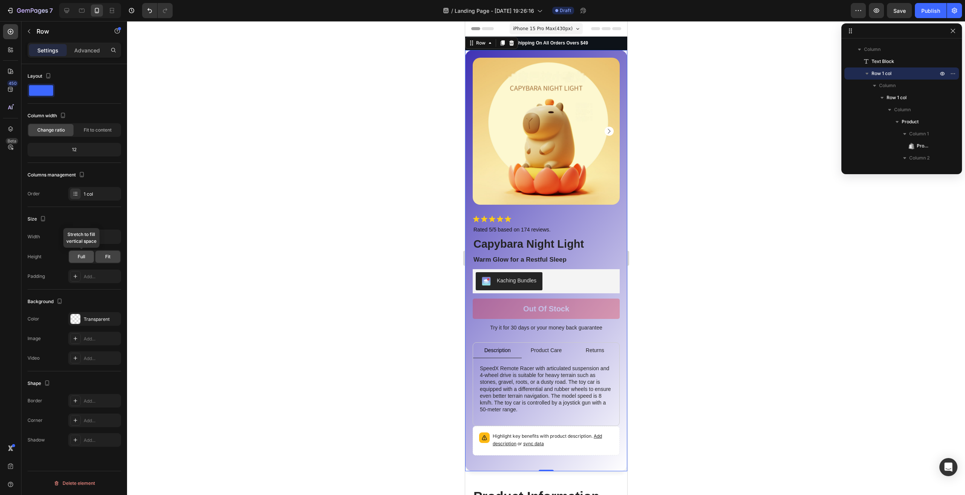
click at [82, 259] on span "Full" at bounding box center [82, 256] width 8 height 7
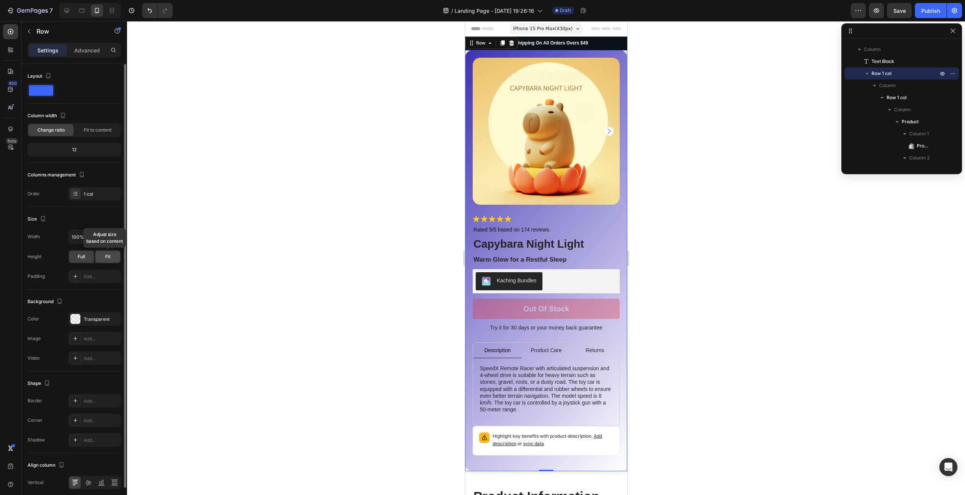
click at [104, 255] on div "Fit" at bounding box center [107, 257] width 25 height 12
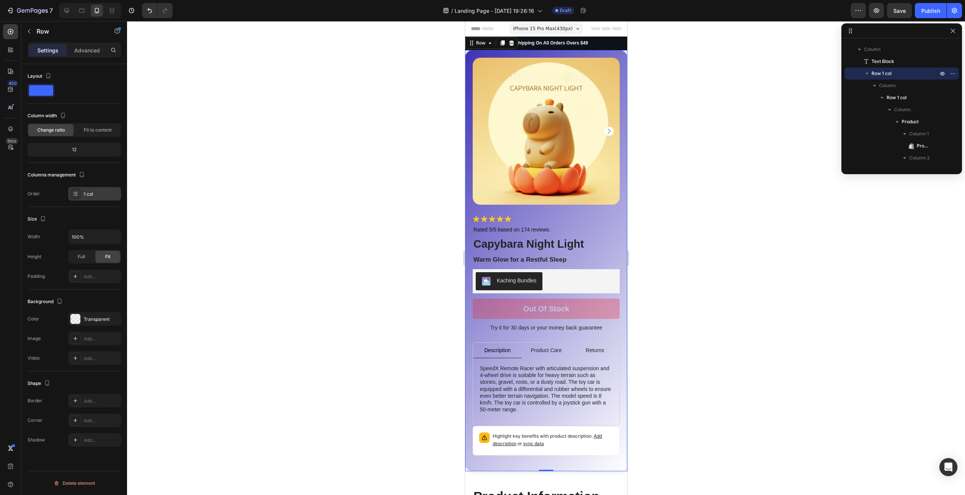
click at [75, 194] on icon at bounding box center [75, 194] width 6 height 6
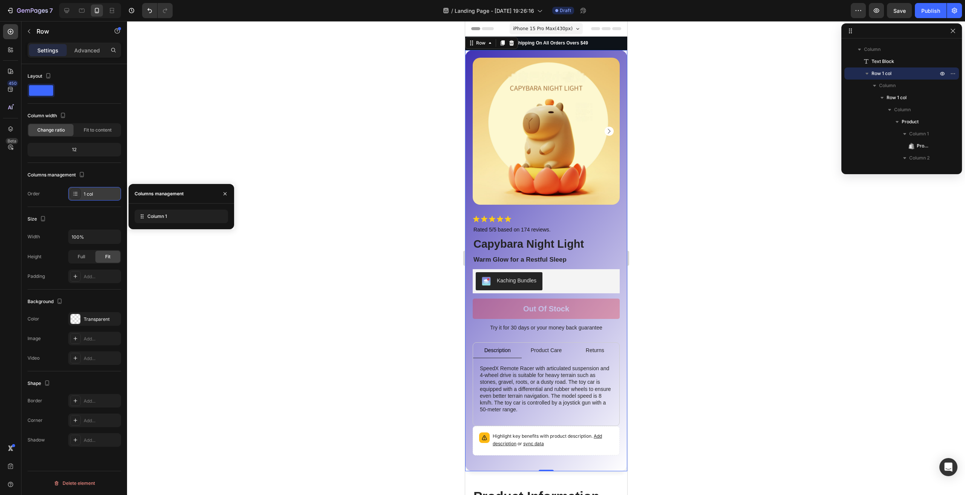
click at [75, 194] on icon at bounding box center [75, 194] width 6 height 6
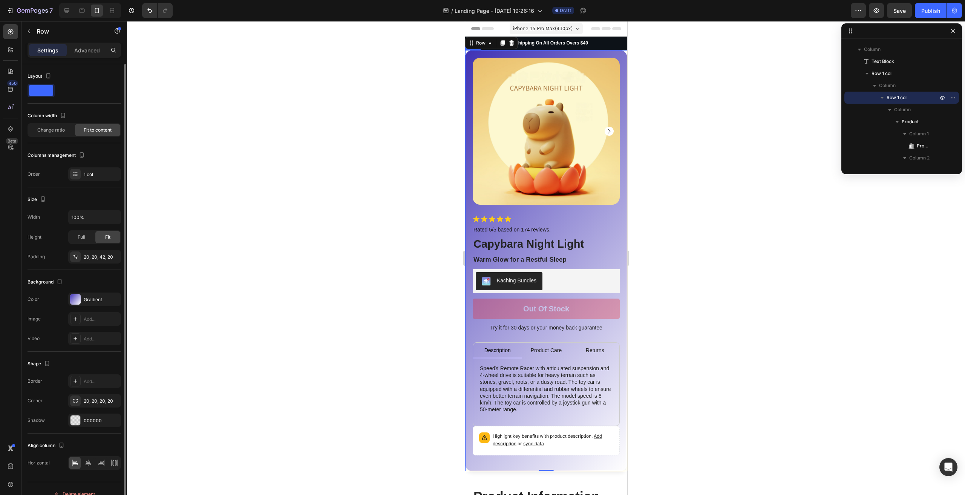
click at [617, 252] on div "Product Images Icon Icon Icon Icon Icon Icon List Rated 5/5 based on 174 review…" at bounding box center [546, 260] width 162 height 421
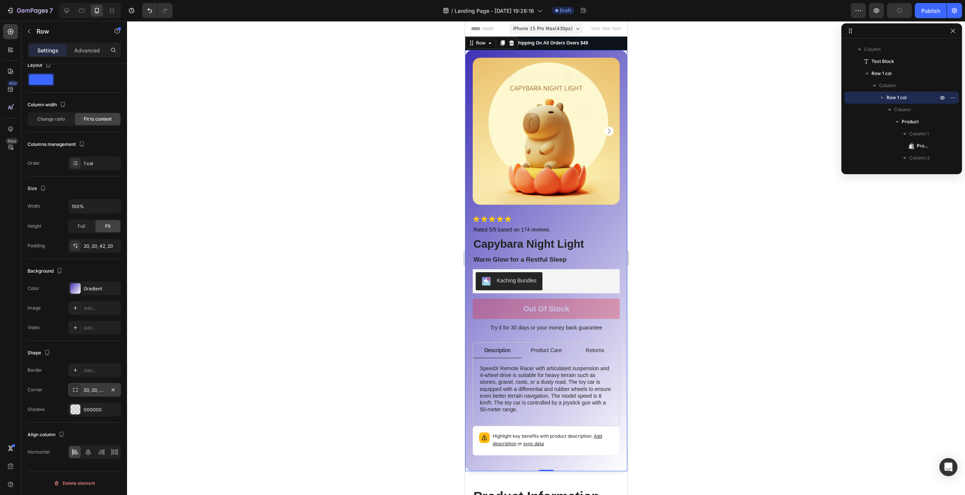
click at [88, 391] on div "20, 20, 20, 20" at bounding box center [95, 390] width 22 height 7
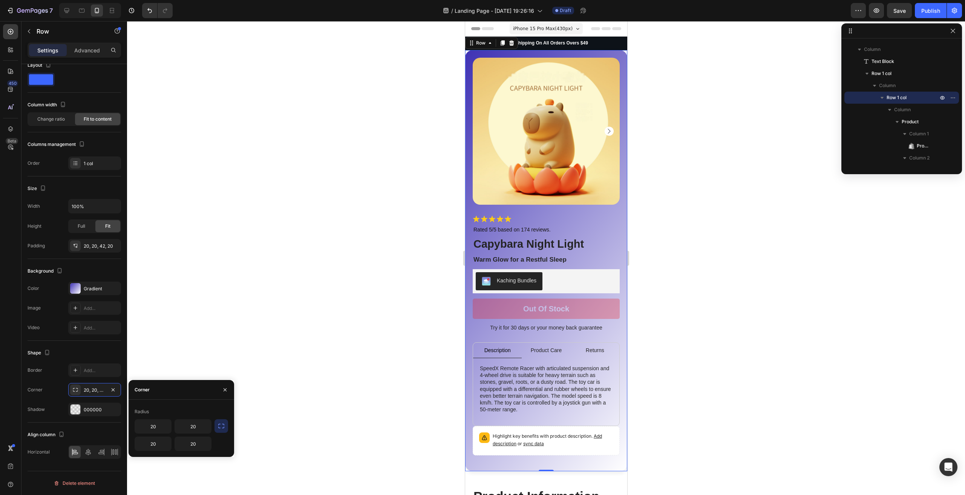
click at [220, 427] on icon "button" at bounding box center [221, 426] width 8 height 8
click at [167, 427] on input "20" at bounding box center [153, 426] width 36 height 14
type input "0"
click at [196, 425] on input "20" at bounding box center [193, 426] width 36 height 14
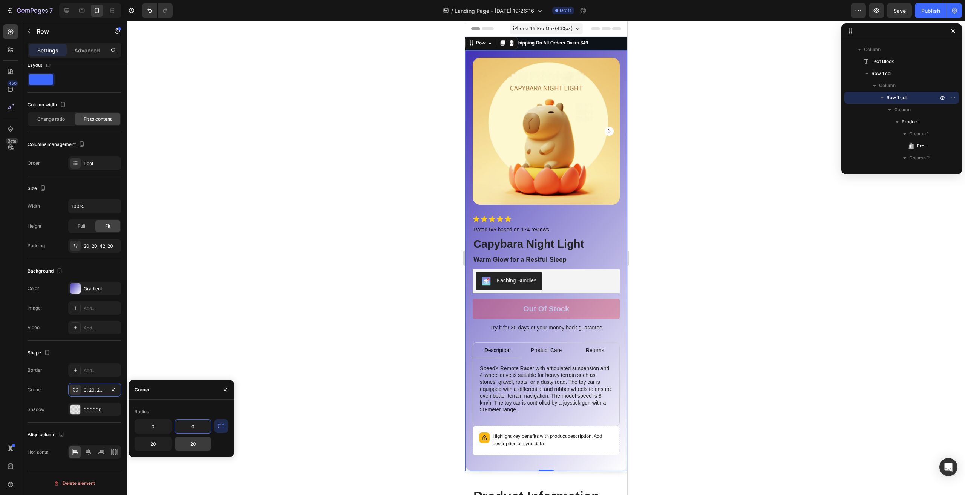
type input "0"
drag, startPoint x: 198, startPoint y: 445, endPoint x: 191, endPoint y: 446, distance: 7.3
click at [198, 445] on input "20" at bounding box center [193, 444] width 36 height 14
type input "0"
click at [157, 450] on div "20" at bounding box center [153, 443] width 37 height 14
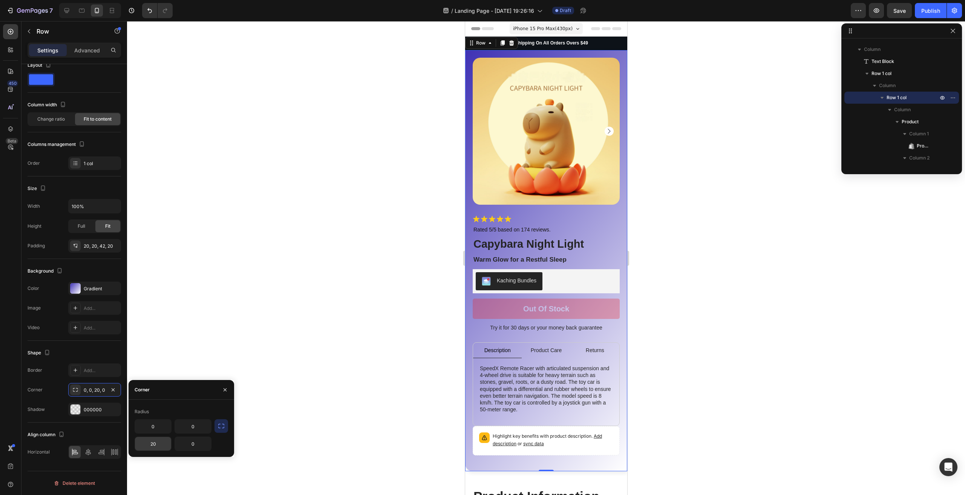
click at [156, 445] on input "20" at bounding box center [153, 444] width 36 height 14
type input "0"
click at [250, 430] on div at bounding box center [546, 258] width 838 height 474
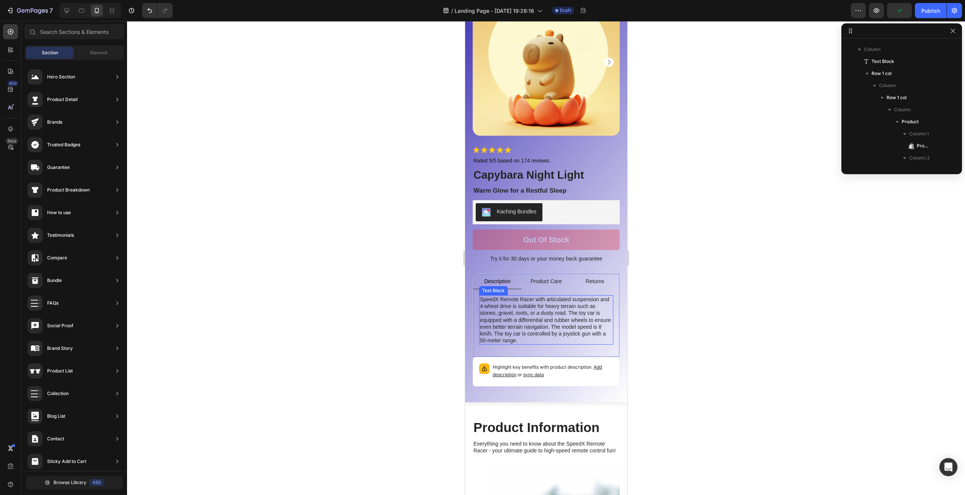
scroll to position [75, 0]
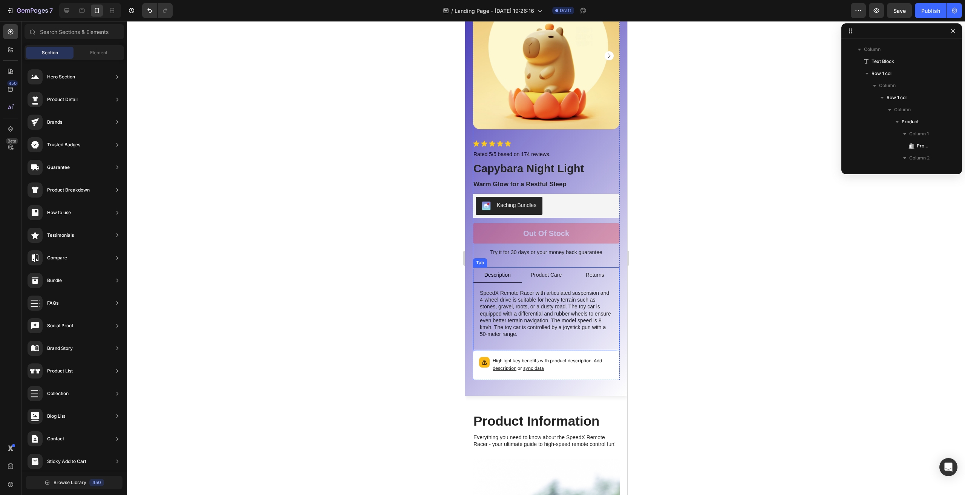
click at [573, 329] on p "SpeedX Remote Racer with articulated suspension and 4-wheel drive is suitable f…" at bounding box center [545, 313] width 133 height 48
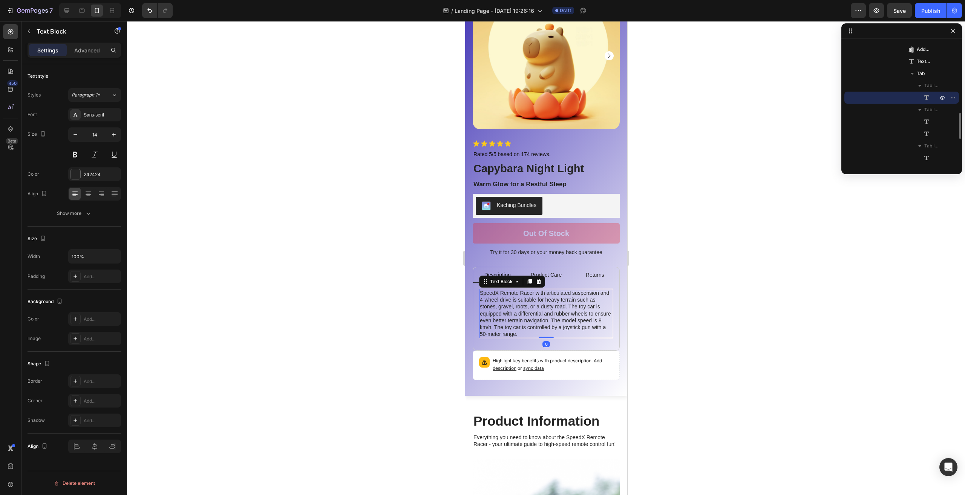
click at [573, 329] on p "SpeedX Remote Racer with articulated suspension and 4-wheel drive is suitable f…" at bounding box center [545, 313] width 133 height 48
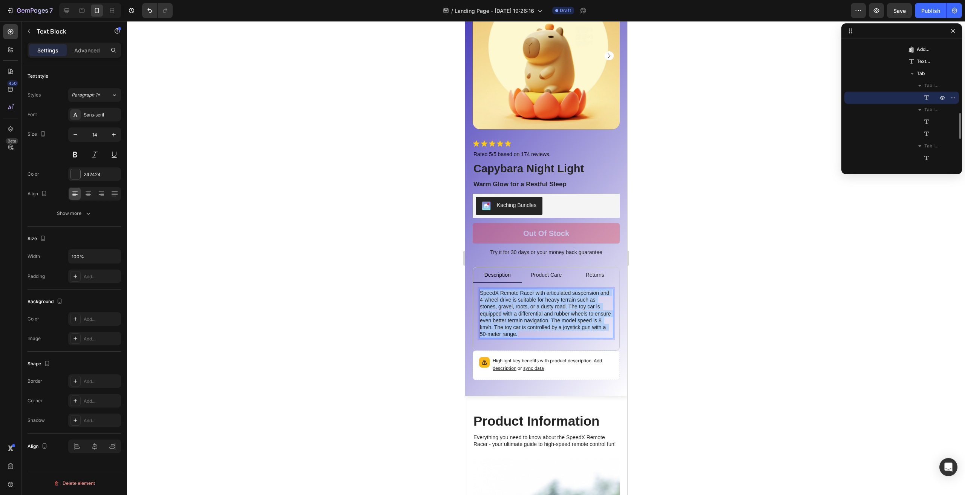
click at [573, 328] on p "SpeedX Remote Racer with articulated suspension and 4-wheel drive is suitable f…" at bounding box center [545, 313] width 133 height 48
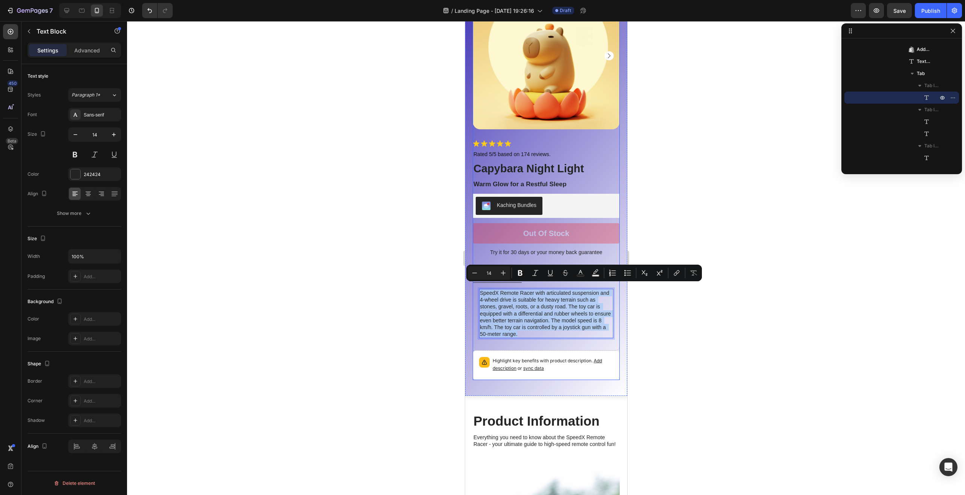
click at [505, 255] on div "Icon Icon Icon Icon Icon Icon List Rated 5/5 based on 174 reviews. Text Block R…" at bounding box center [545, 260] width 147 height 240
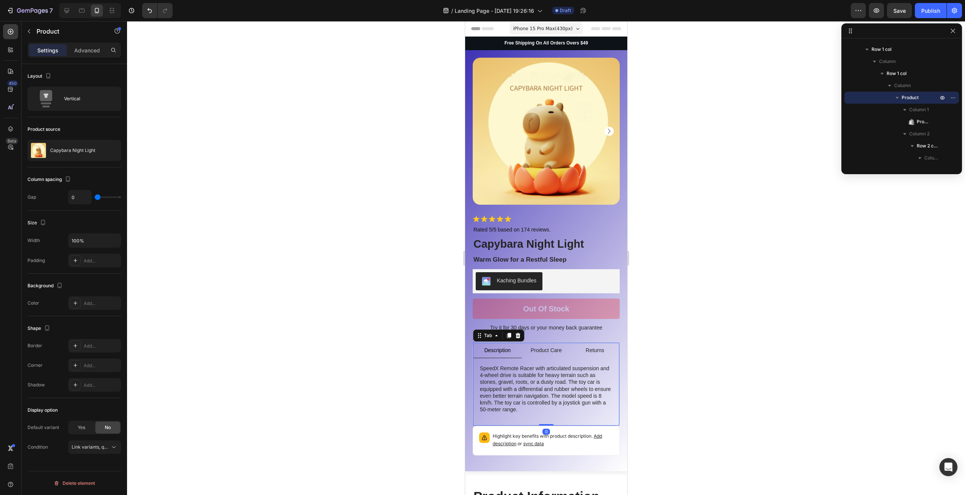
scroll to position [324, 0]
click at [574, 343] on li "Returns" at bounding box center [594, 349] width 49 height 15
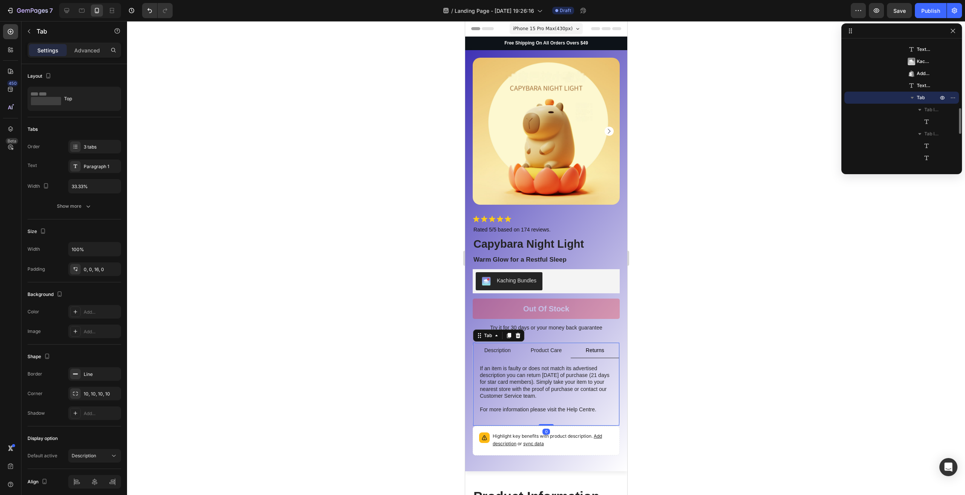
click at [548, 349] on div "Product Care" at bounding box center [545, 350] width 33 height 9
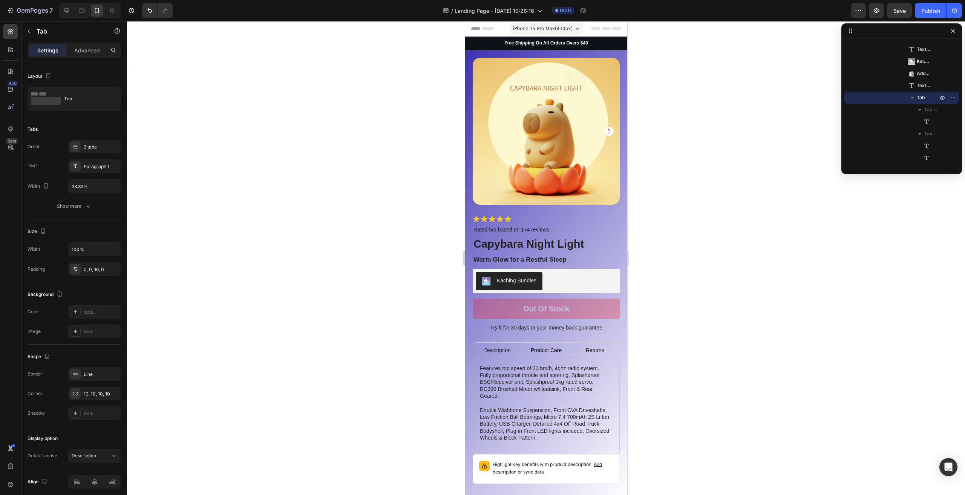
click at [472, 342] on li "Description" at bounding box center [496, 349] width 49 height 15
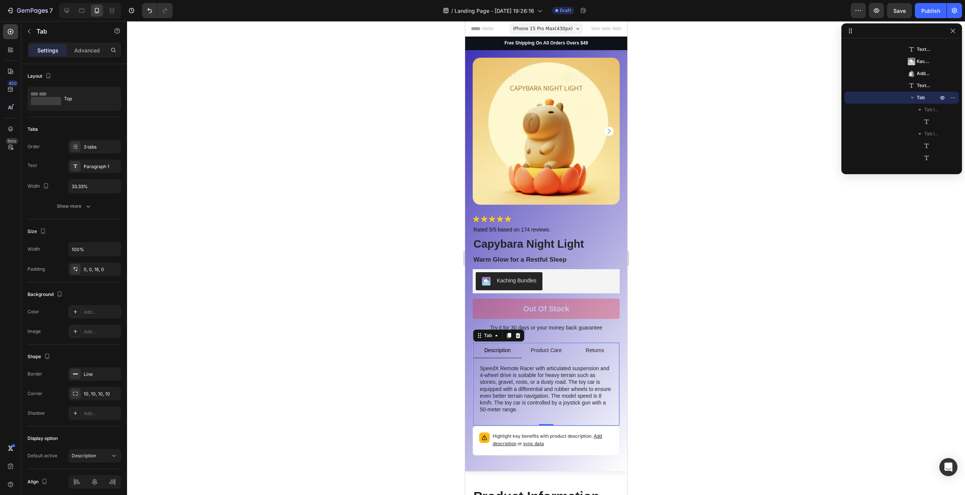
drag, startPoint x: 543, startPoint y: 348, endPoint x: 549, endPoint y: 346, distance: 5.8
click at [543, 347] on div "Product Care" at bounding box center [545, 350] width 33 height 9
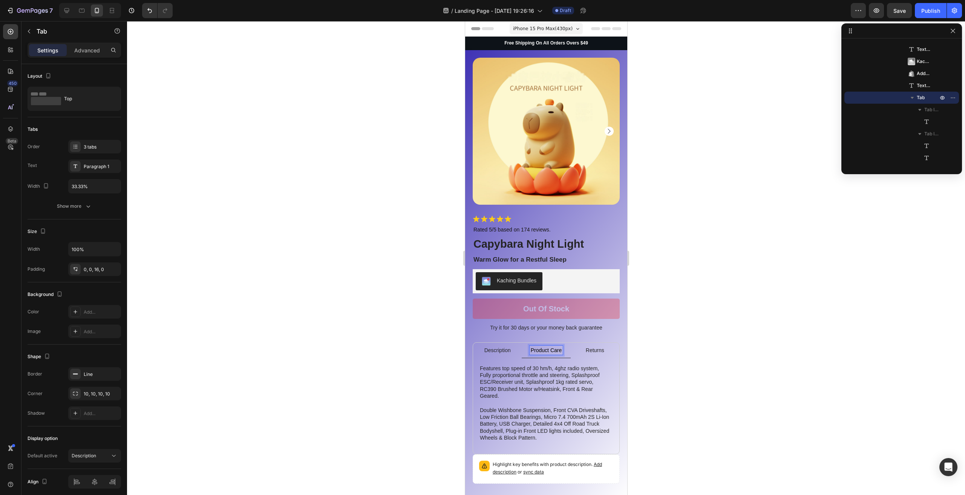
click at [598, 358] on div "SpeedX Remote Racer with articulated suspension and 4-wheel drive is suitable f…" at bounding box center [545, 403] width 146 height 90
click at [608, 346] on li "Returns" at bounding box center [594, 349] width 49 height 15
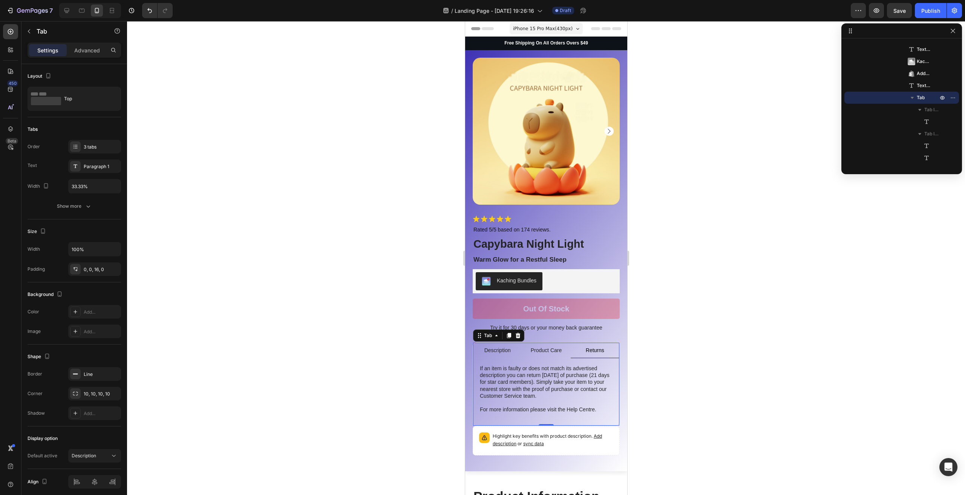
click at [613, 342] on li "Returns" at bounding box center [594, 349] width 49 height 15
click at [612, 369] on div "Product Images Icon Icon Icon Icon Icon Icon List Rated 5/5 based on 174 review…" at bounding box center [546, 260] width 162 height 421
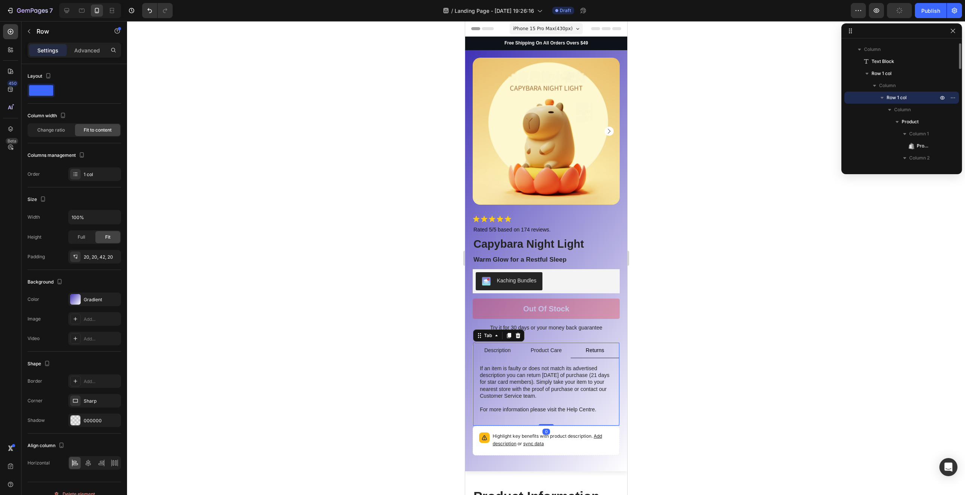
click at [609, 371] on div "SpeedX Remote Racer with articulated suspension and 4-wheel drive is suitable f…" at bounding box center [545, 388] width 146 height 61
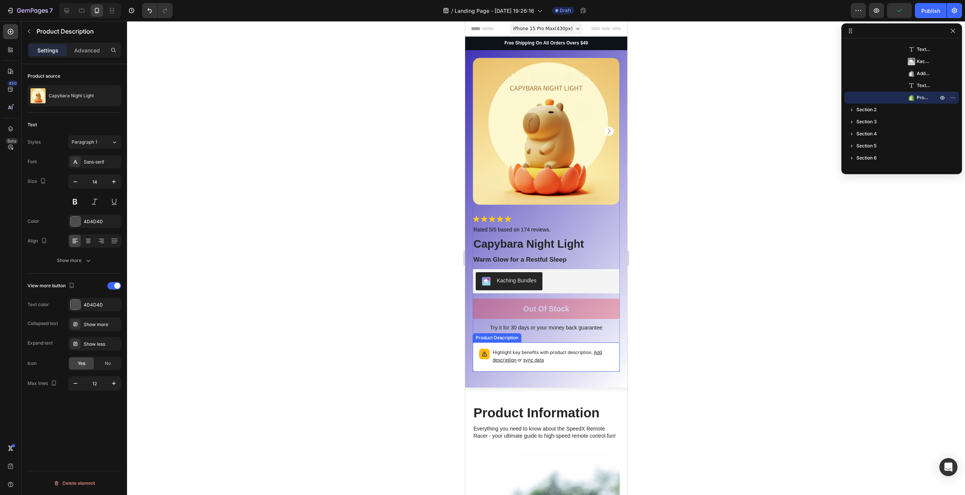
click at [583, 355] on p "Highlight key benefits with product description. Add description or sync data" at bounding box center [552, 356] width 121 height 15
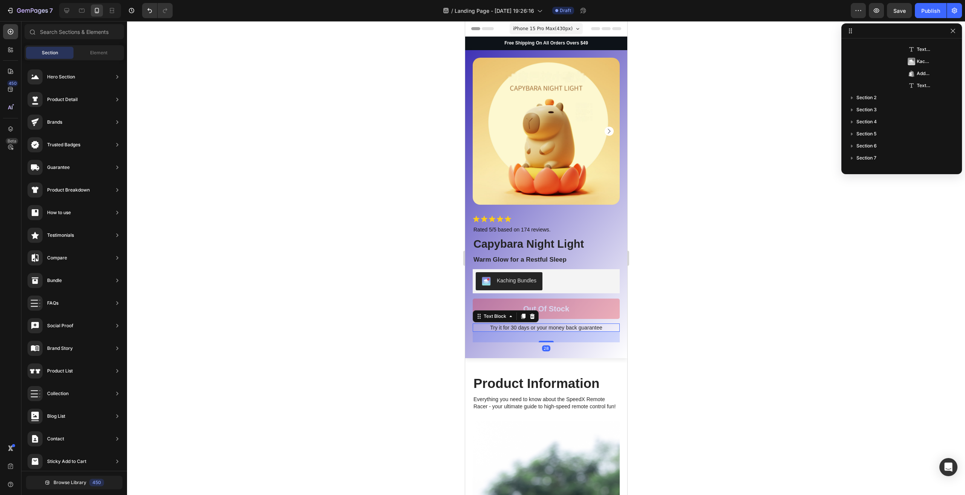
click at [567, 324] on p "Try it for 30 days or your money back guarantee" at bounding box center [545, 327] width 145 height 7
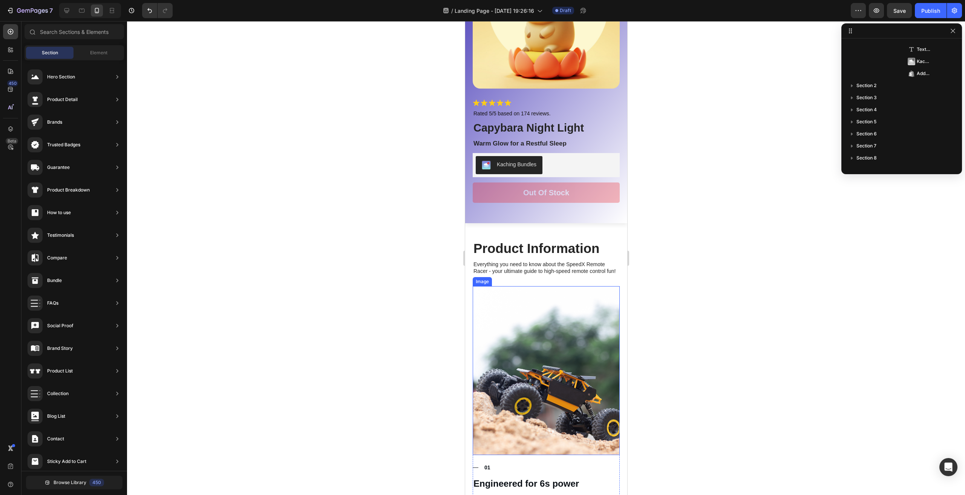
scroll to position [151, 0]
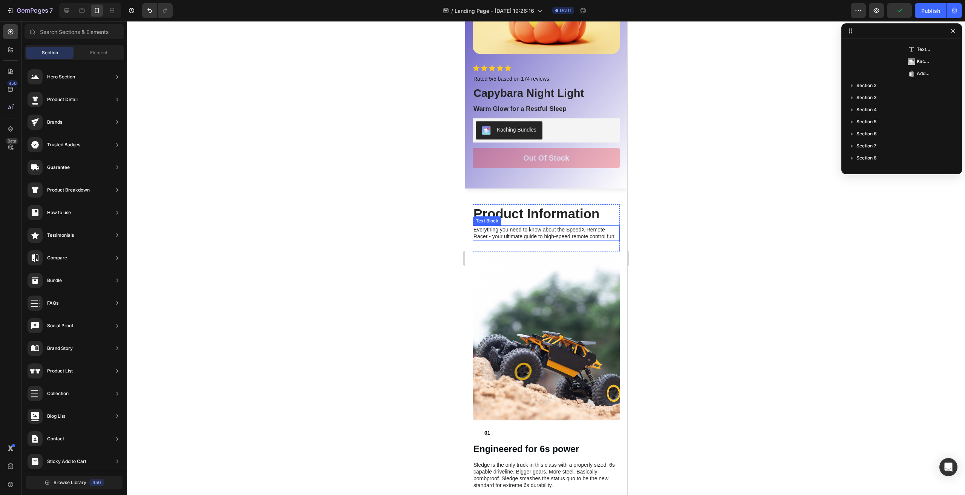
click at [507, 235] on p "Everything you need to know about the SpeedX Remote Racer - your ultimate guide…" at bounding box center [545, 233] width 145 height 14
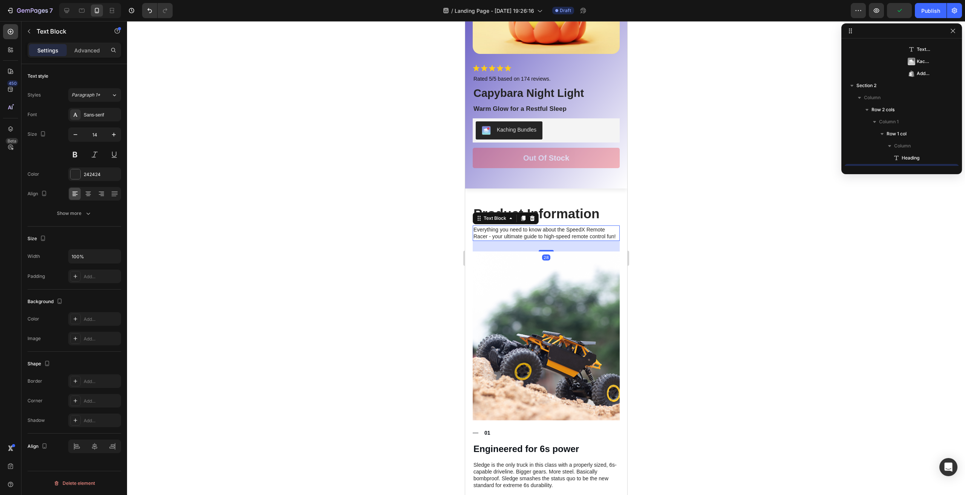
scroll to position [396, 0]
click at [506, 235] on p "Everything you need to know about the SpeedX Remote Racer - your ultimate guide…" at bounding box center [545, 233] width 145 height 14
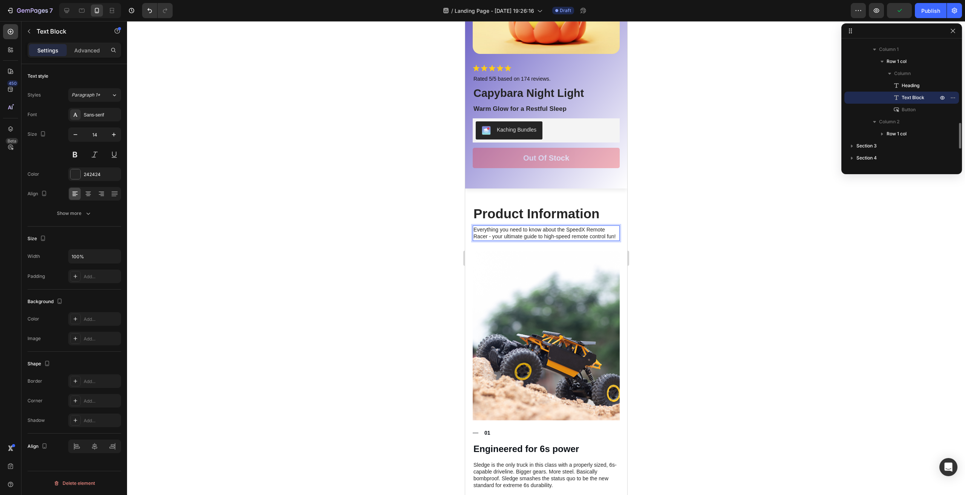
click at [508, 235] on p "Everything you need to know about the SpeedX Remote Racer - your ultimate guide…" at bounding box center [545, 233] width 145 height 14
drag, startPoint x: 493, startPoint y: 238, endPoint x: 474, endPoint y: 234, distance: 19.5
click at [474, 234] on p "Everything you need to know about the SpeedX Remote Racer - your ultimate guide…" at bounding box center [545, 233] width 145 height 14
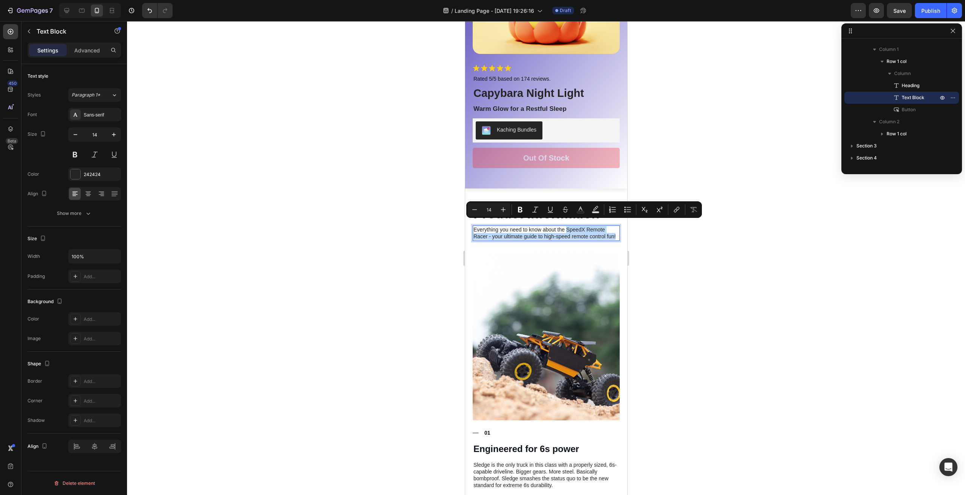
drag, startPoint x: 489, startPoint y: 237, endPoint x: 573, endPoint y: 223, distance: 85.9
click at [567, 226] on p "Everything you need to know about the SpeedX Remote Racer - your ultimate guide…" at bounding box center [545, 233] width 145 height 14
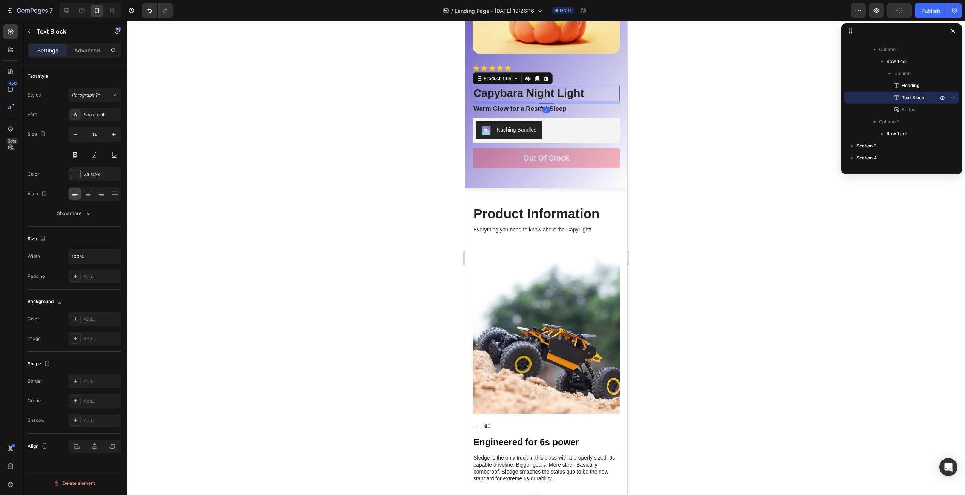
click at [506, 88] on h1 "Capybara Night Light" at bounding box center [545, 94] width 147 height 16
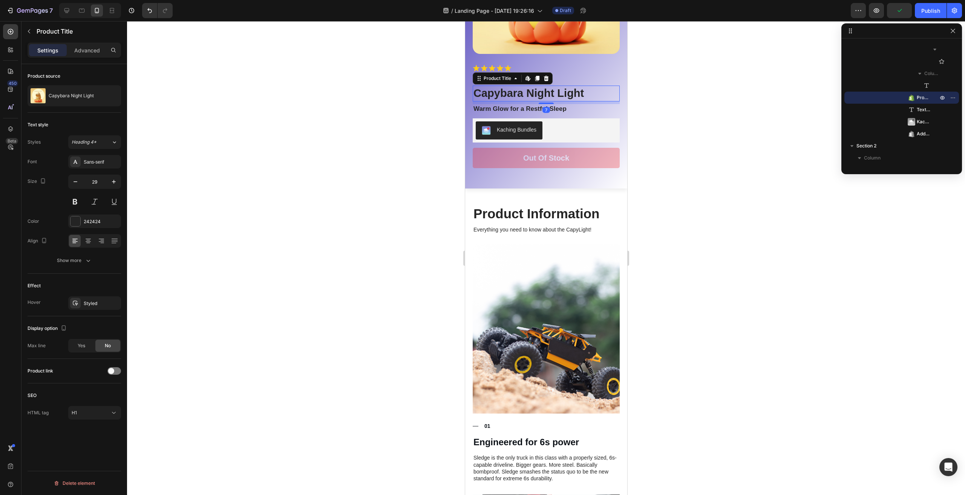
click at [475, 88] on h1 "Capybara Night Light" at bounding box center [545, 94] width 147 height 16
click at [472, 89] on h1 "Capybara Night Light" at bounding box center [545, 94] width 147 height 16
click at [494, 86] on h1 "Capybara Night Light" at bounding box center [545, 94] width 147 height 16
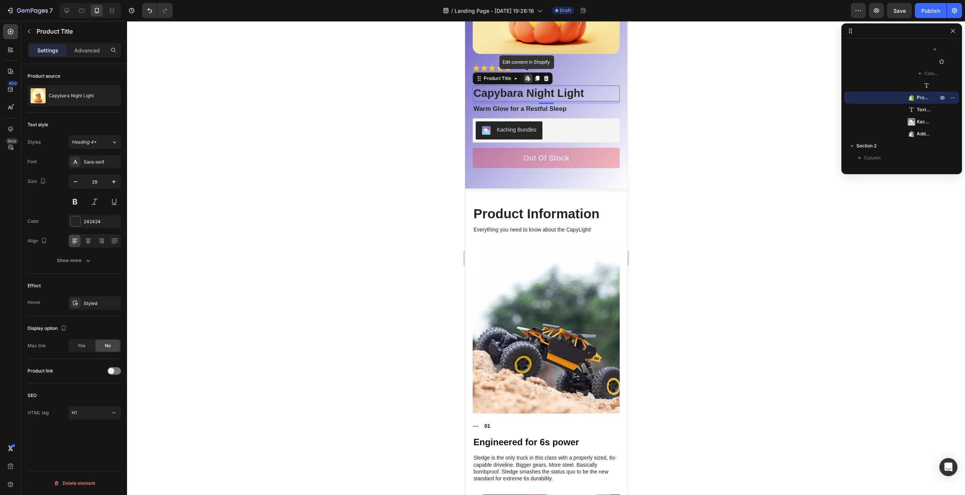
click at [494, 86] on h1 "Capybara Night Light" at bounding box center [545, 94] width 147 height 16
click at [561, 86] on h1 "Capybara Night Light" at bounding box center [545, 94] width 147 height 16
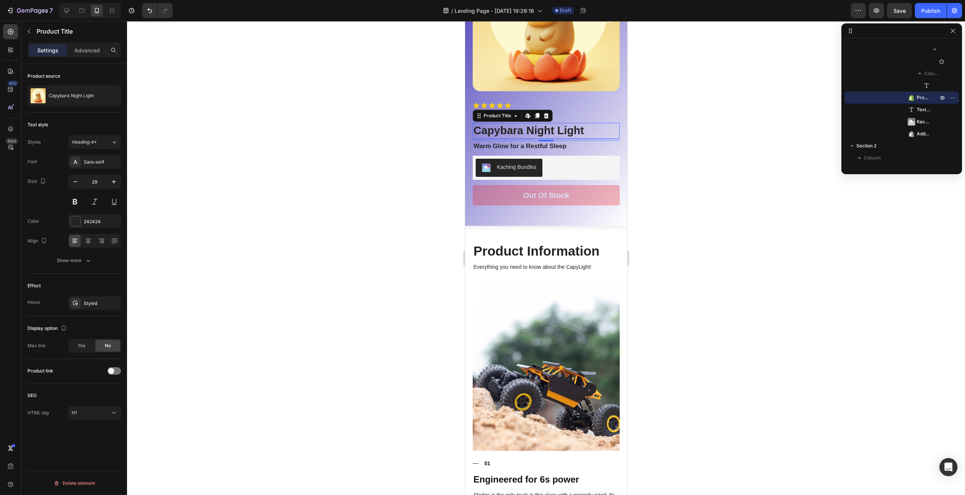
scroll to position [113, 0]
click at [575, 127] on h1 "Capybara Night Light" at bounding box center [545, 131] width 147 height 16
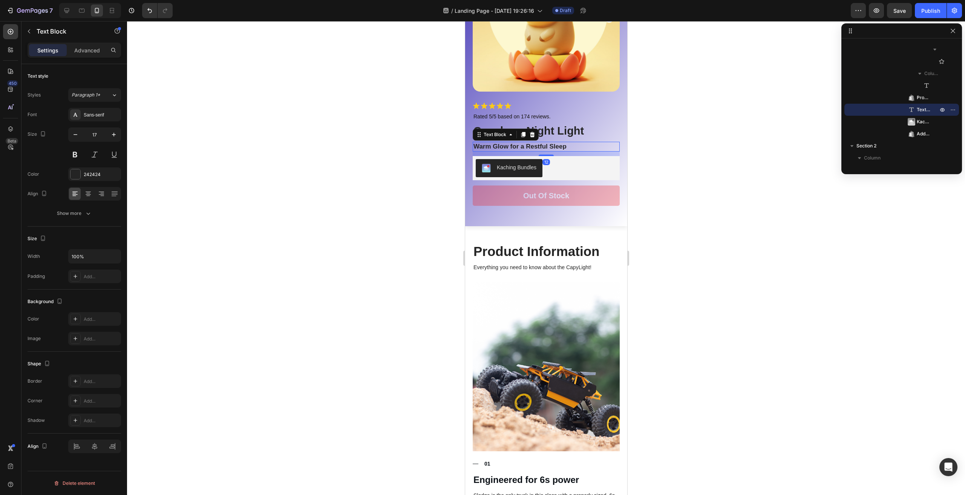
click at [556, 142] on p "Warm Glow for a Restful Sleep" at bounding box center [545, 146] width 145 height 8
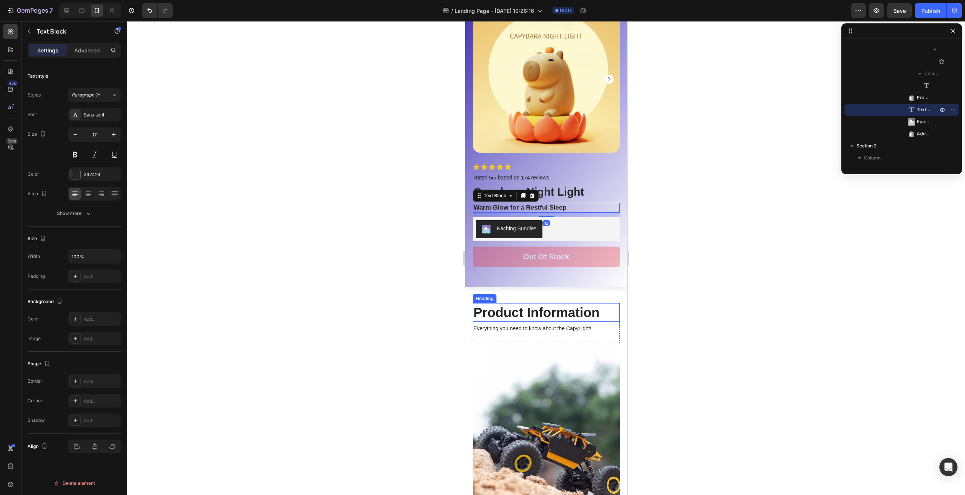
scroll to position [38, 0]
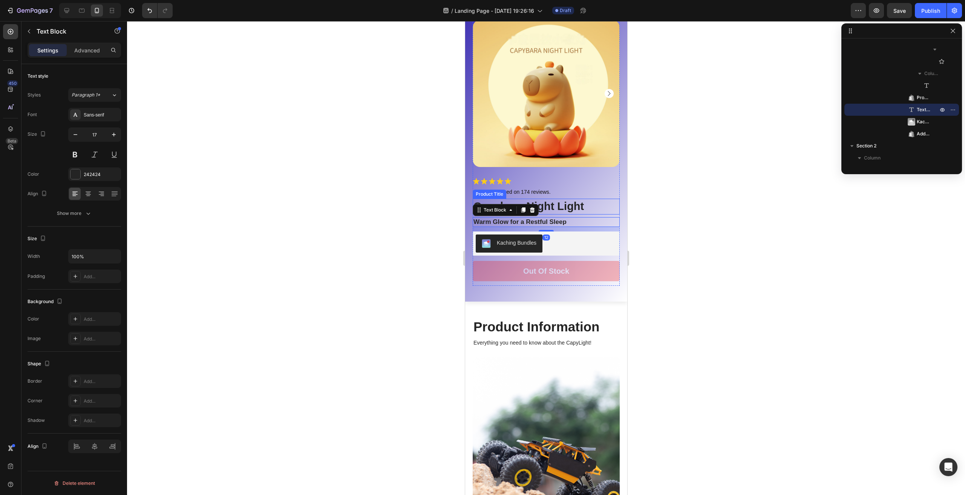
click at [589, 200] on h1 "Capybara Night Light" at bounding box center [545, 207] width 147 height 16
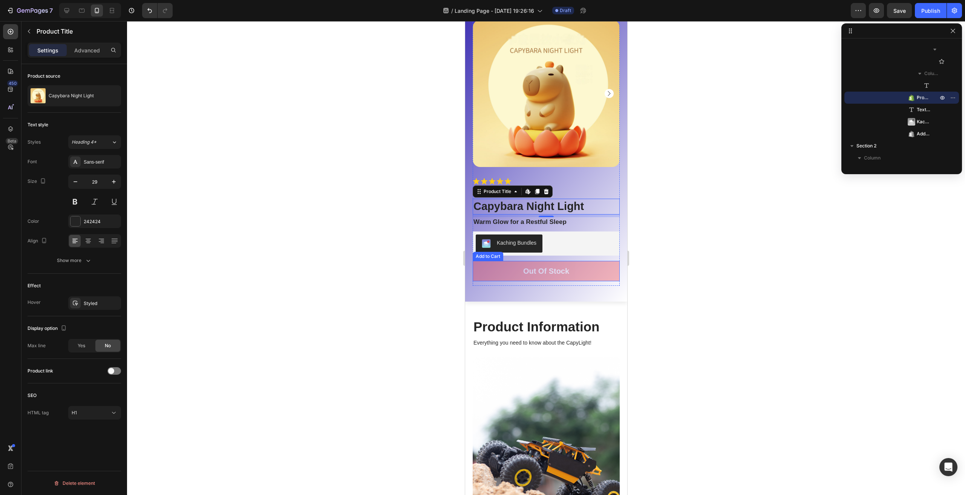
click at [659, 303] on div at bounding box center [546, 258] width 838 height 474
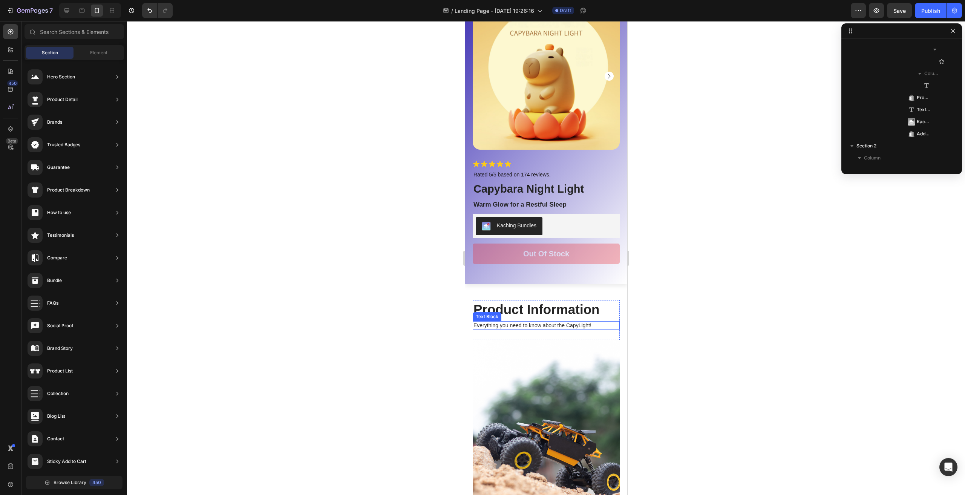
scroll to position [151, 0]
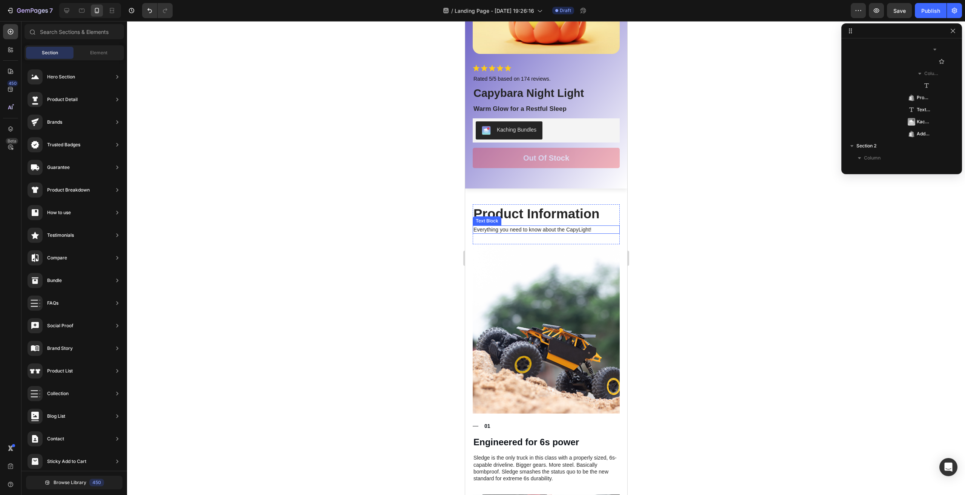
click at [579, 226] on p "Everything you need to know about the CapyLight!" at bounding box center [545, 229] width 145 height 7
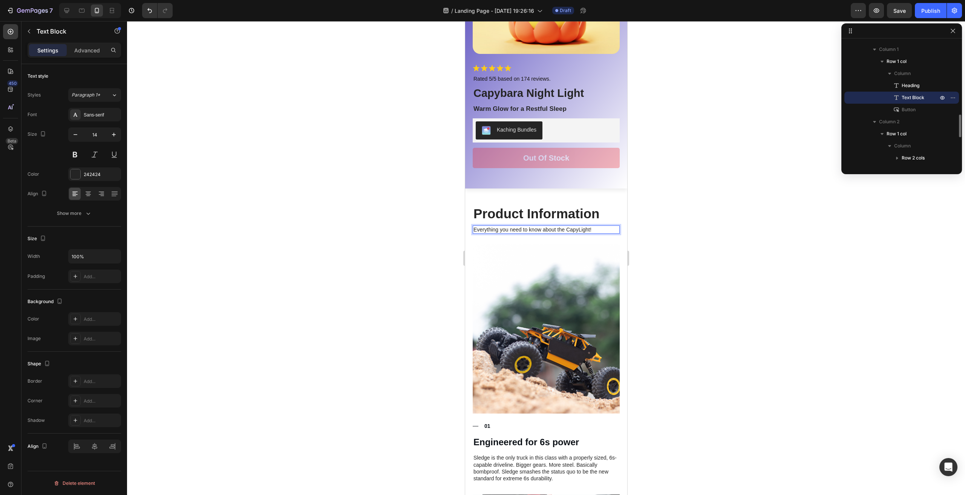
click at [576, 226] on p "Everything you need to know about the CapyLight!" at bounding box center [545, 229] width 145 height 7
click at [579, 226] on p "Everything you need to know about the CapyLight!" at bounding box center [545, 229] width 145 height 7
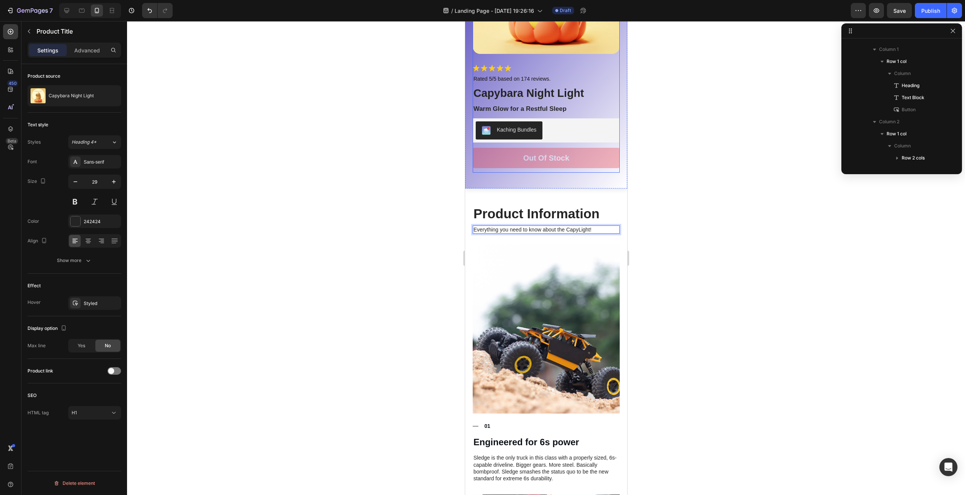
click at [563, 91] on h1 "Capybara Night Light" at bounding box center [545, 94] width 147 height 16
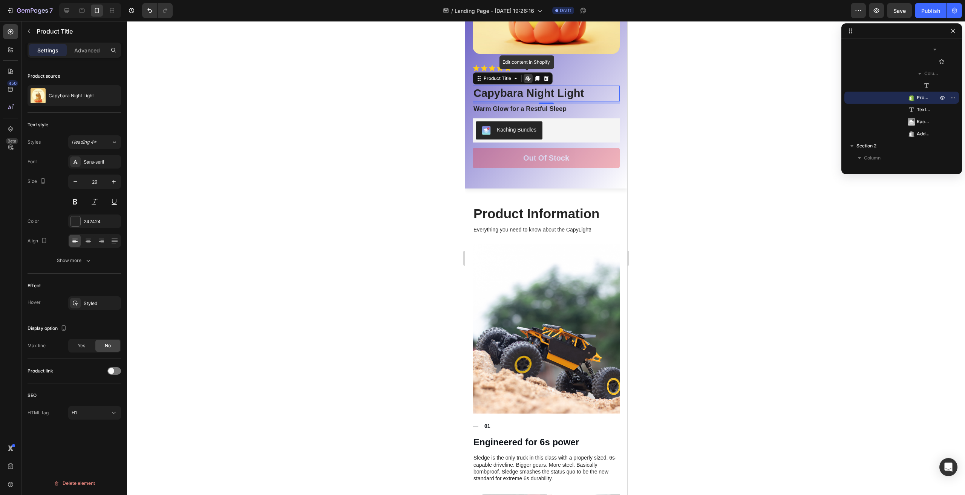
click at [527, 76] on icon at bounding box center [526, 78] width 3 height 5
click at [564, 301] on img at bounding box center [545, 328] width 147 height 169
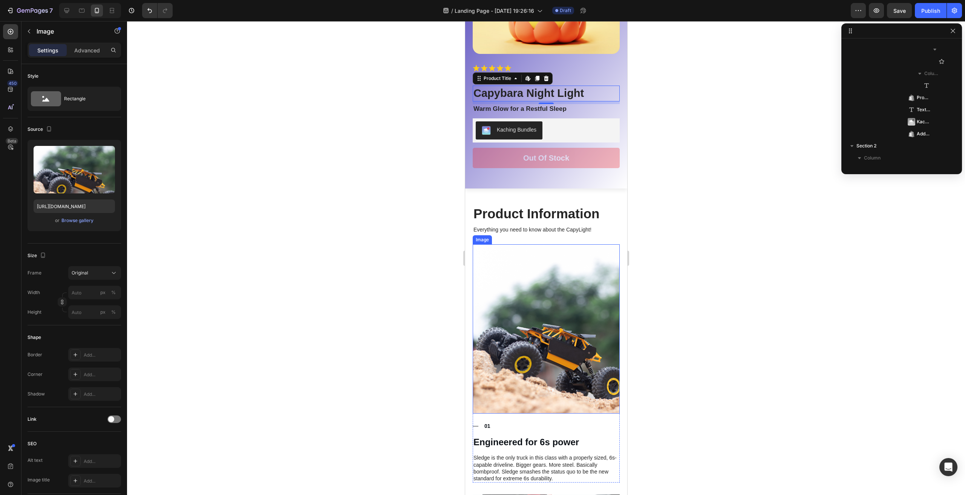
scroll to position [480, 0]
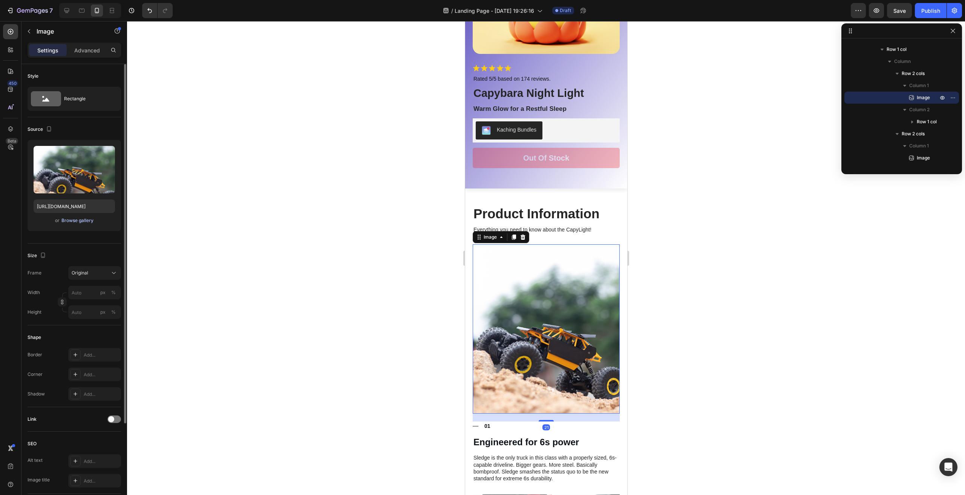
click at [63, 219] on div "Browse gallery" at bounding box center [77, 220] width 32 height 7
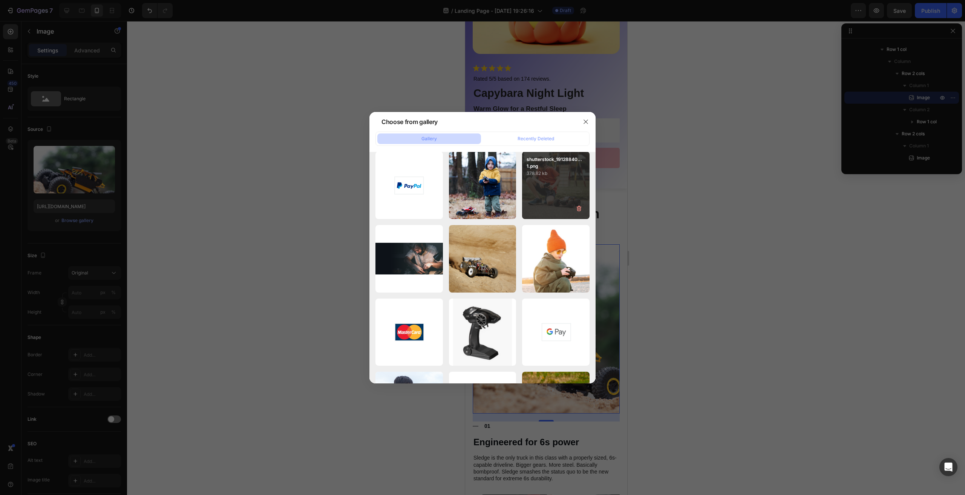
scroll to position [42, 0]
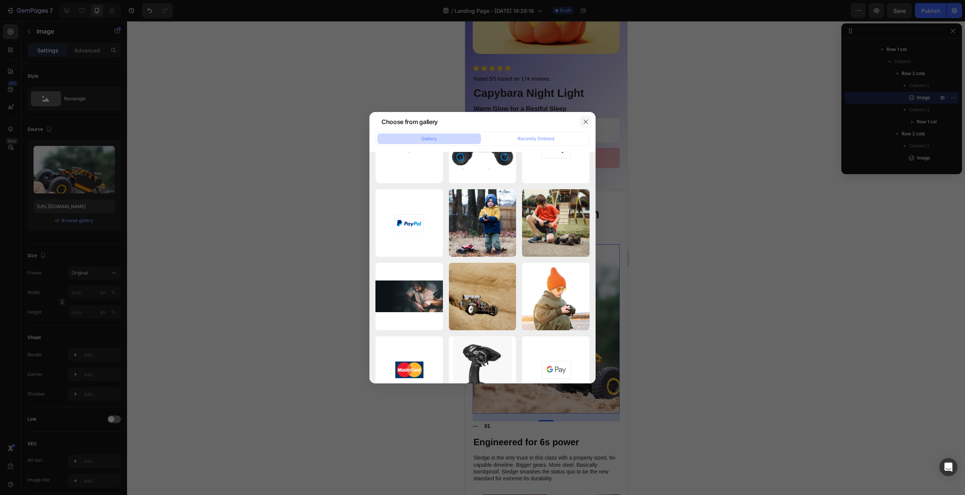
click at [585, 119] on icon "button" at bounding box center [585, 122] width 6 height 6
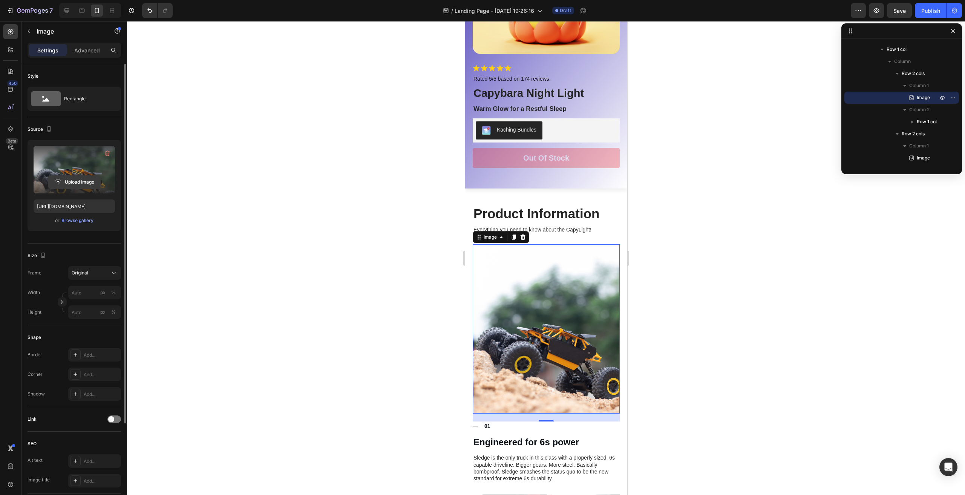
click at [79, 182] on input "file" at bounding box center [74, 182] width 52 height 13
type input "[URL][DOMAIN_NAME]"
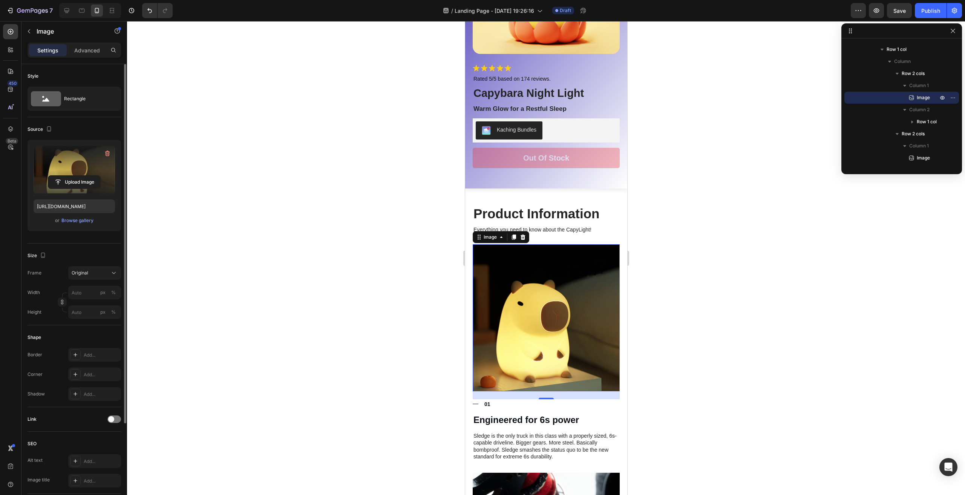
click at [689, 301] on div at bounding box center [546, 258] width 838 height 474
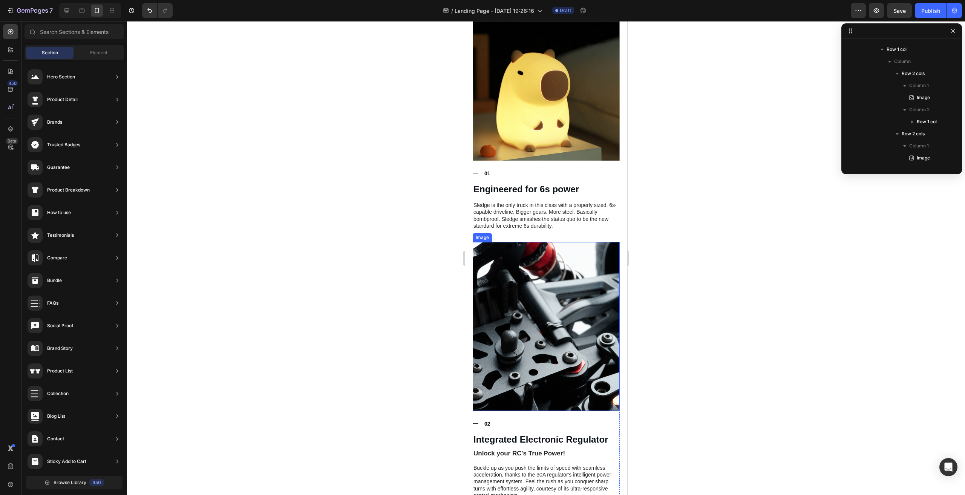
scroll to position [377, 0]
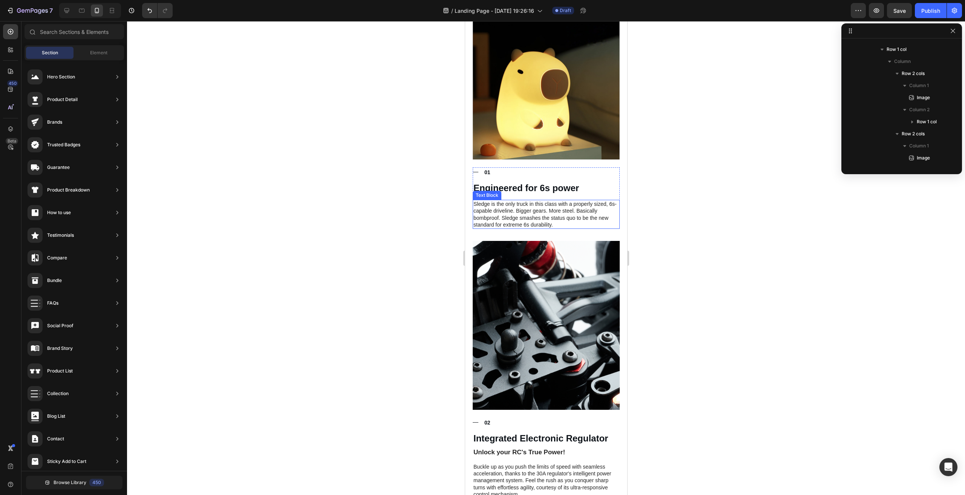
click at [511, 215] on p "Sledge is the only truck in this class with a properly sized, 6s-capable drivel…" at bounding box center [545, 214] width 145 height 28
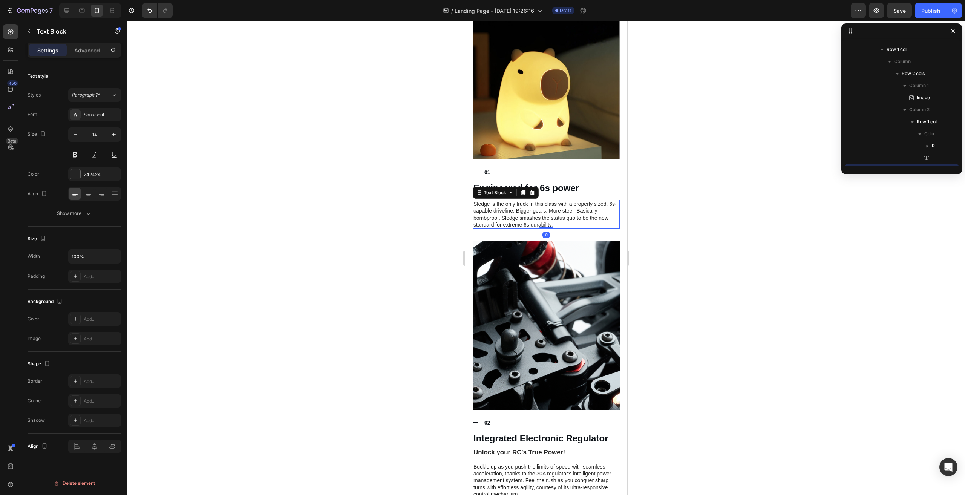
scroll to position [553, 0]
click at [511, 215] on p "Sledge is the only truck in this class with a properly sized, 6s-capable drivel…" at bounding box center [545, 214] width 145 height 28
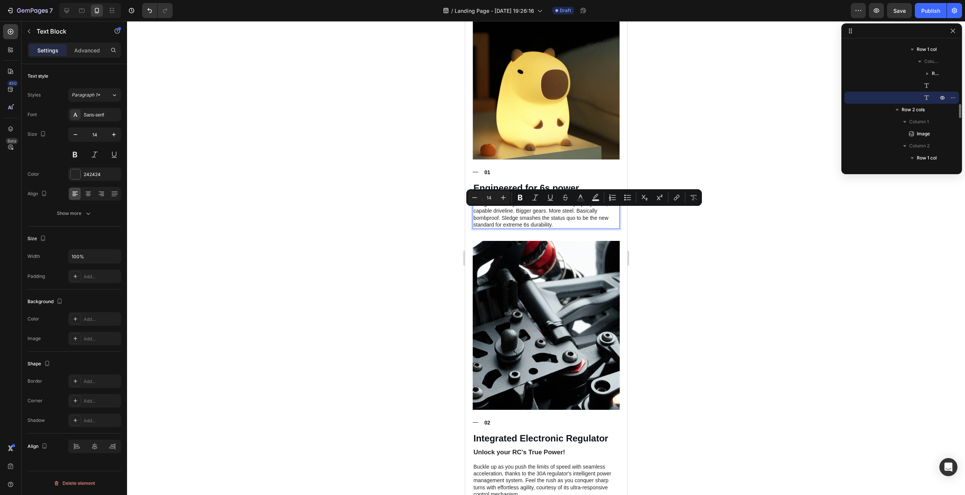
click at [585, 215] on p "Sledge is the only truck in this class with a properly sized, 6s-capable drivel…" at bounding box center [545, 214] width 145 height 28
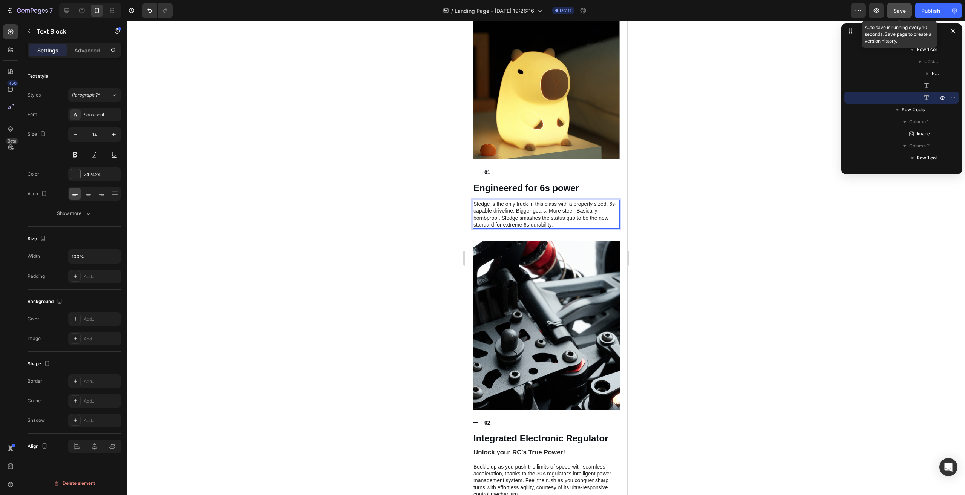
click at [908, 12] on button "Save" at bounding box center [899, 10] width 25 height 15
